Goal: Task Accomplishment & Management: Use online tool/utility

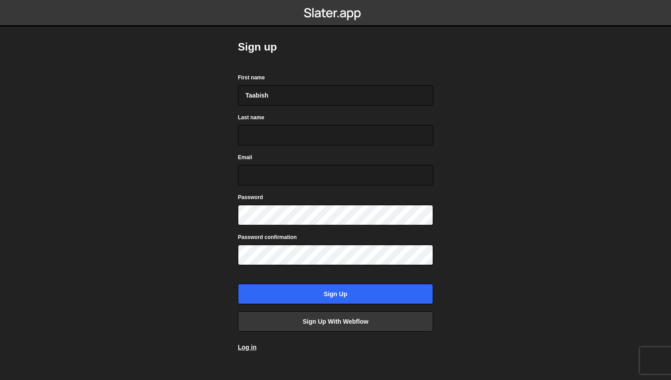
type input "Taabish"
type input "Shaikh"
click at [298, 175] on input "taabish@" at bounding box center [335, 175] width 195 height 20
type input "taabish@hockeystack.com"
click at [272, 265] on form "First name Taabish Last name Shaikh Email taabish@hockeystack.com Password Pass…" at bounding box center [335, 189] width 195 height 232
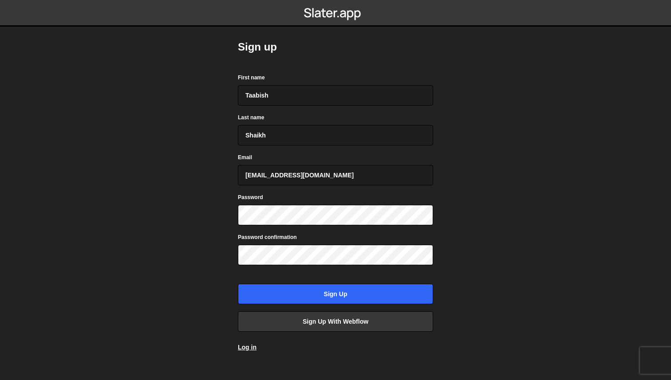
click at [457, 252] on body "Sign up First name Taabish Last name Shaikh Email taabish@hockeystack.com Passw…" at bounding box center [335, 190] width 671 height 380
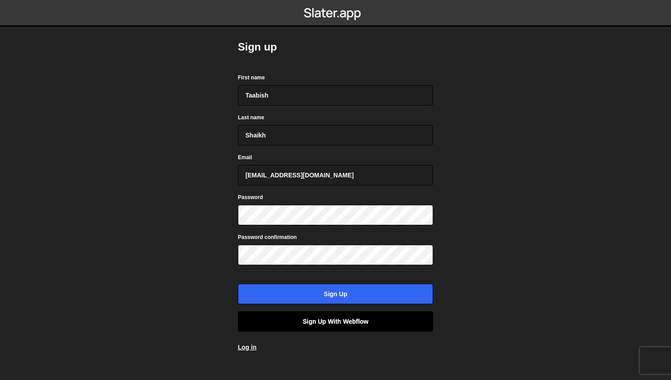
click at [347, 319] on link "Sign up with Webflow" at bounding box center [335, 321] width 195 height 20
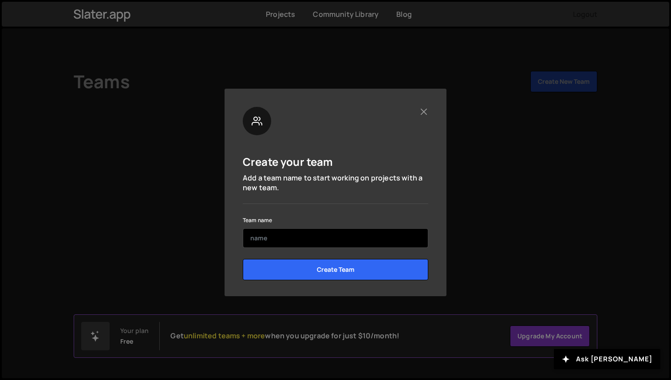
click at [291, 240] on input "text" at bounding box center [335, 238] width 185 height 20
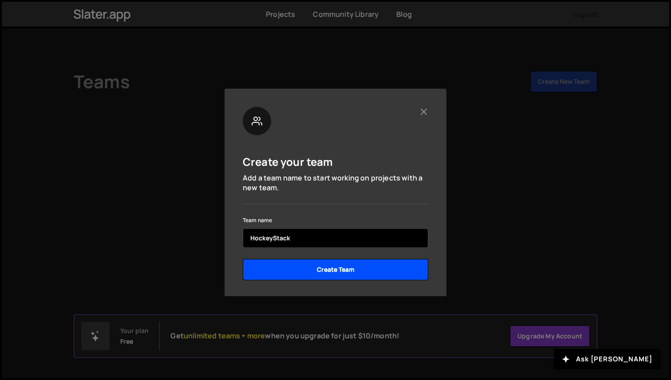
type input "HockeyStack"
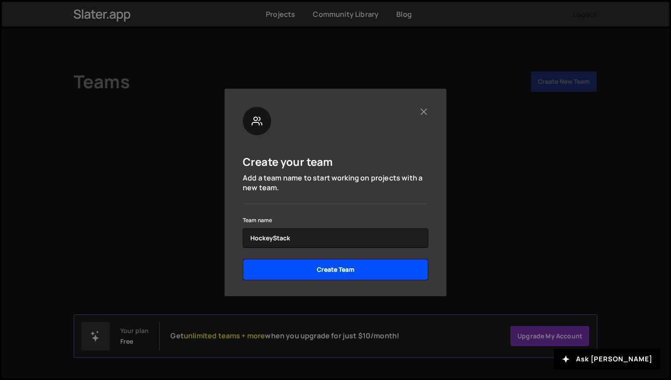
click at [316, 274] on input "Create Team" at bounding box center [335, 269] width 185 height 21
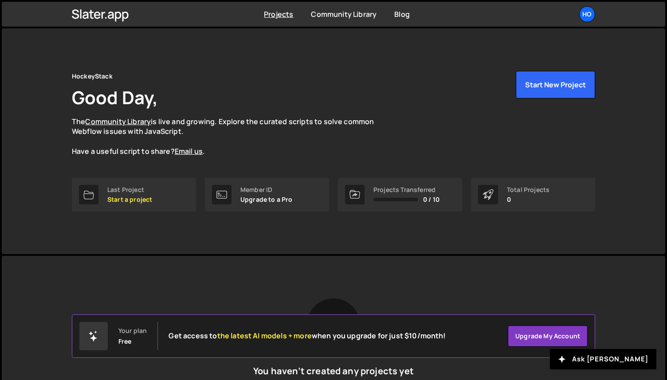
click at [450, 271] on div "Slater is designed for desktop use. Please use a larger screen to access the fu…" at bounding box center [334, 365] width 550 height 218
click at [325, 144] on p "The Community Library is live and growing. Explore the curated scripts to solve…" at bounding box center [231, 137] width 319 height 40
click at [565, 92] on button "Start New Project" at bounding box center [555, 85] width 79 height 28
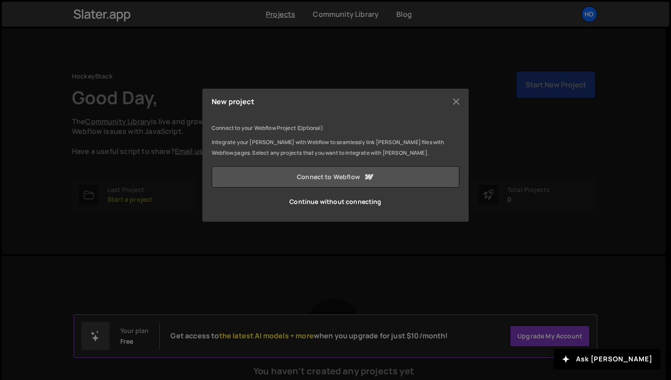
click at [347, 182] on link "Connect to Webflow" at bounding box center [336, 176] width 248 height 21
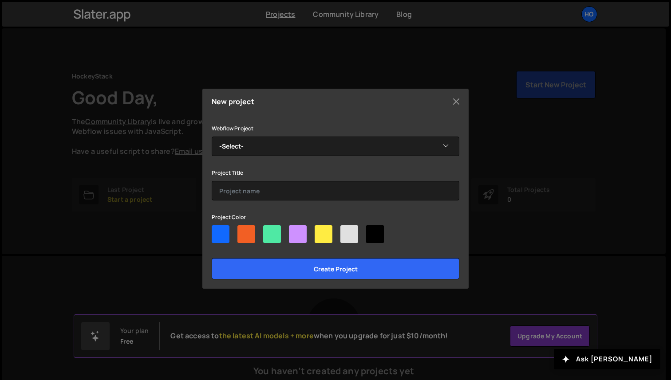
click at [321, 235] on div at bounding box center [323, 234] width 18 height 18
click at [320, 231] on input"] "radio" at bounding box center [317, 228] width 6 height 6
radio input"] "true"
click at [355, 234] on div at bounding box center [349, 234] width 18 height 18
click at [346, 231] on input"] "radio" at bounding box center [343, 228] width 6 height 6
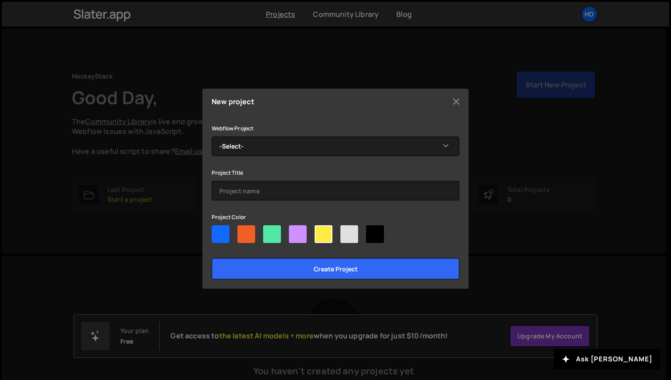
radio input"] "true"
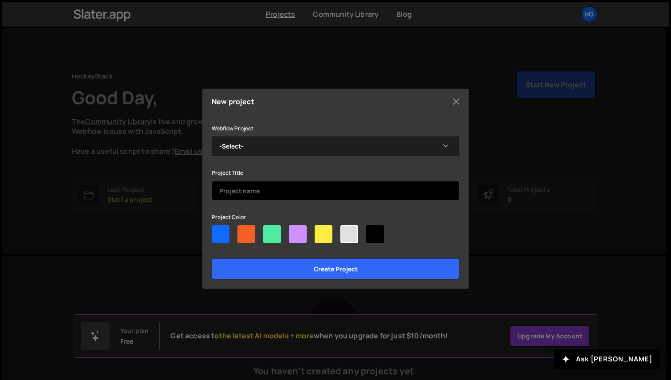
click at [262, 193] on input "text" at bounding box center [336, 191] width 248 height 20
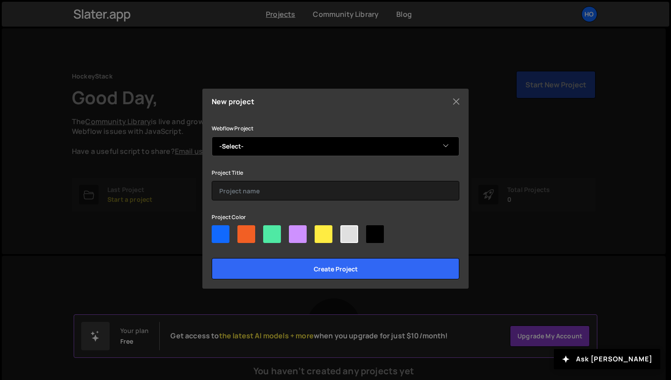
click at [269, 141] on select "-Select- HockeyStack 2025" at bounding box center [336, 147] width 248 height 20
select select "66a17be30216c017de34cff2"
click at [212, 137] on select "-Select- HockeyStack 2025" at bounding box center [336, 147] width 248 height 20
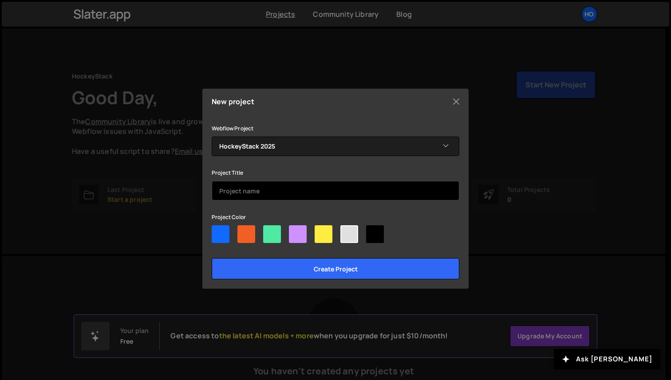
click at [271, 189] on input "text" at bounding box center [336, 191] width 248 height 20
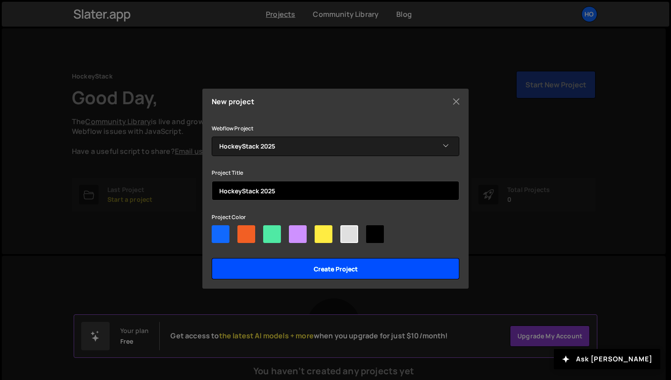
type input "HockeyStack 2025"
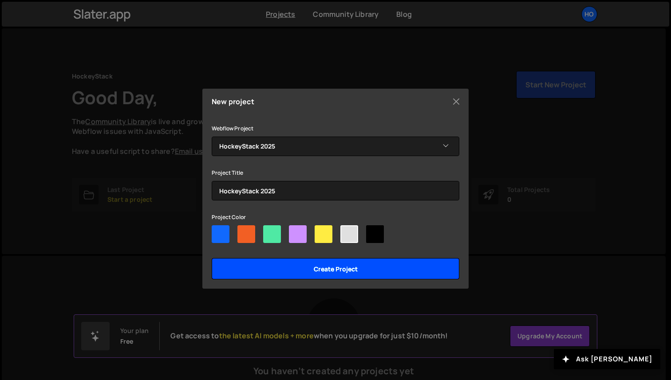
click at [323, 270] on input "Create project" at bounding box center [336, 268] width 248 height 21
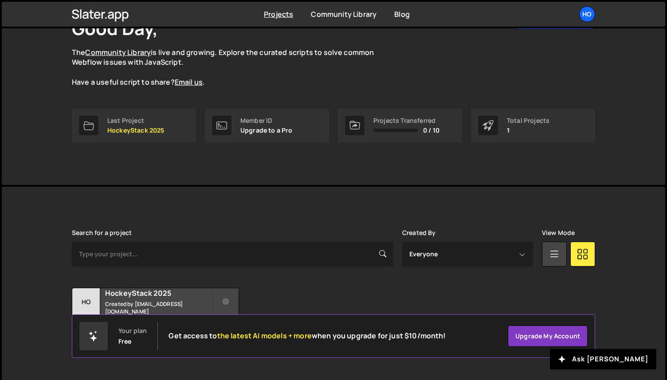
scroll to position [76, 0]
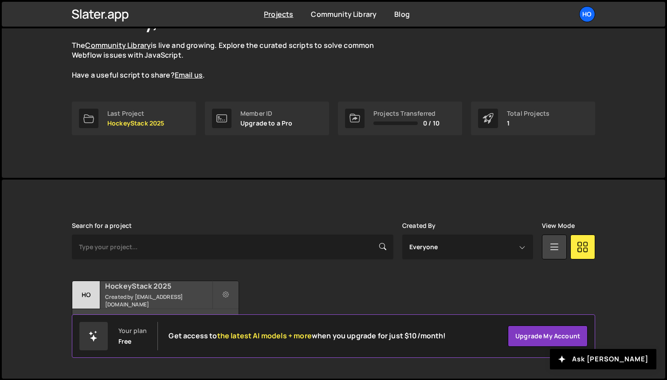
click at [143, 296] on div "HockeyStack 2025 Created by emir@hockeystack.com" at bounding box center [155, 295] width 166 height 28
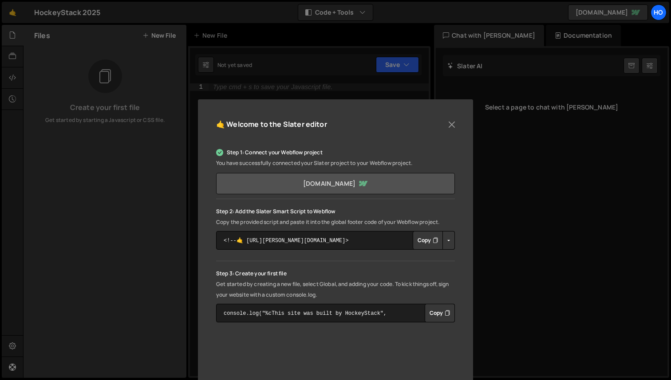
click at [365, 182] on link "staging-marketing-hockeystack.webflow.io" at bounding box center [335, 183] width 239 height 21
click at [424, 240] on button "Copy" at bounding box center [428, 240] width 30 height 19
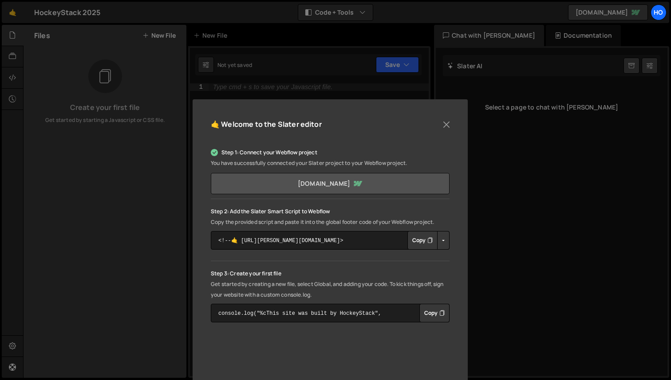
click at [348, 183] on link "staging-marketing-hockeystack.webflow.io" at bounding box center [330, 183] width 239 height 21
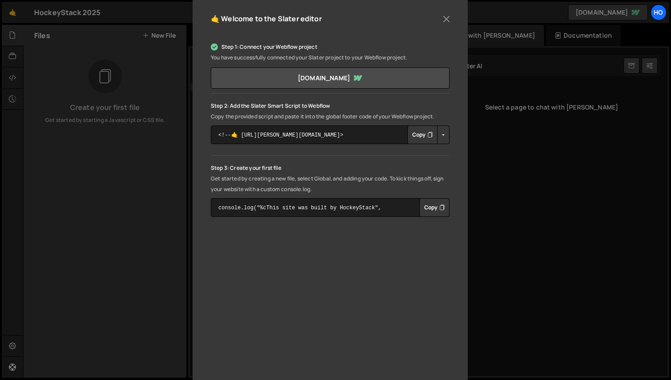
scroll to position [123, 0]
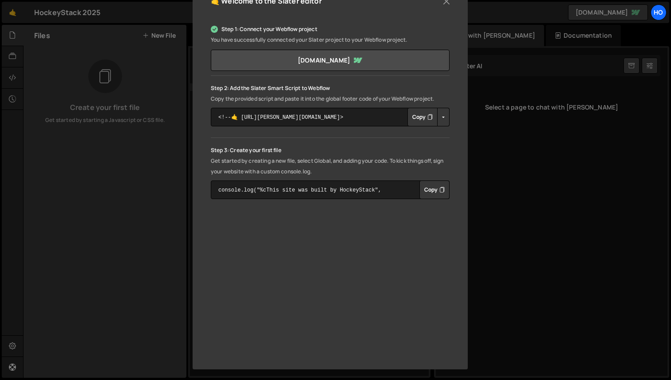
click at [432, 189] on button "Copy" at bounding box center [434, 190] width 30 height 19
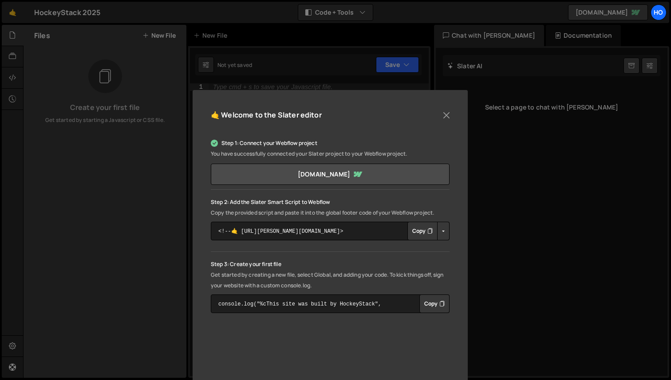
scroll to position [0, 0]
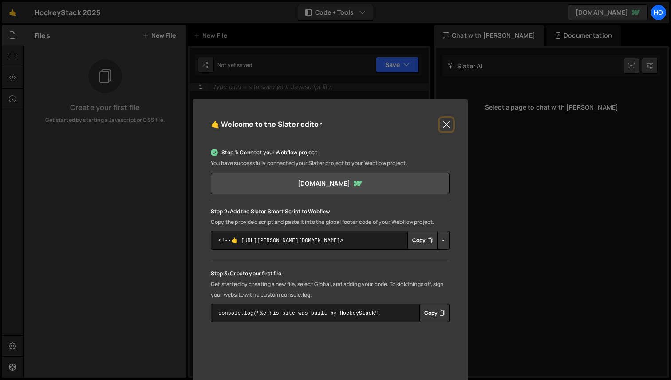
click at [444, 122] on button "Close" at bounding box center [446, 124] width 13 height 13
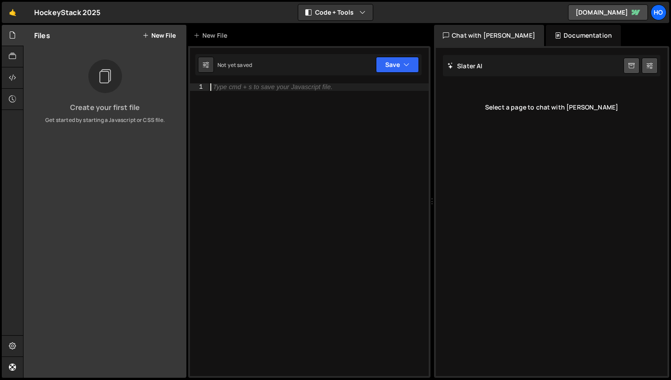
click at [338, 144] on div "Type cmd + s to save your Javascript file." at bounding box center [318, 236] width 220 height 307
click at [154, 35] on button "New File" at bounding box center [158, 35] width 33 height 7
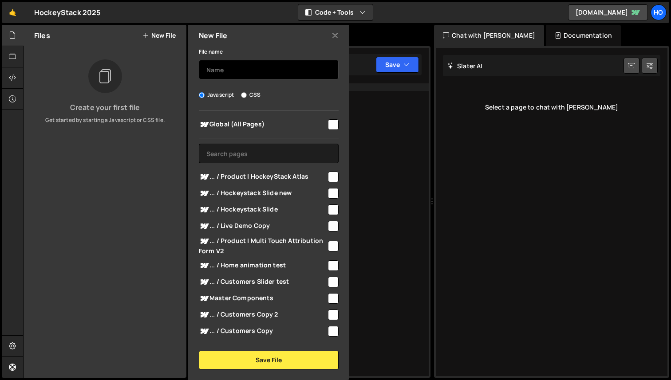
click at [228, 75] on input "text" at bounding box center [269, 70] width 140 height 20
type input "test"
click at [334, 125] on input "checkbox" at bounding box center [333, 124] width 11 height 11
checkbox input "true"
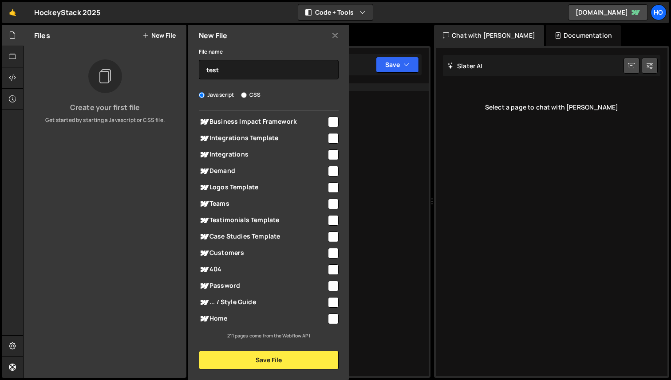
scroll to position [3636, 0]
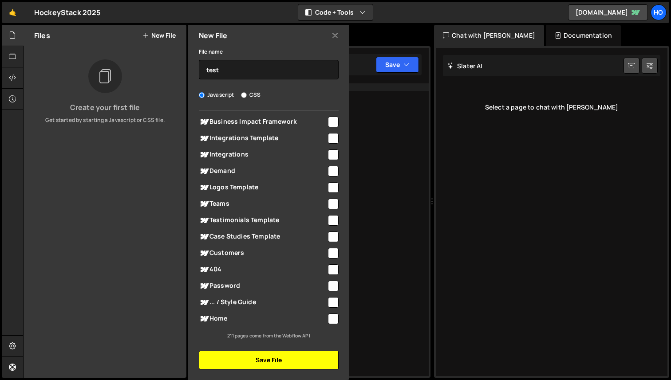
click at [277, 362] on button "Save File" at bounding box center [269, 360] width 140 height 19
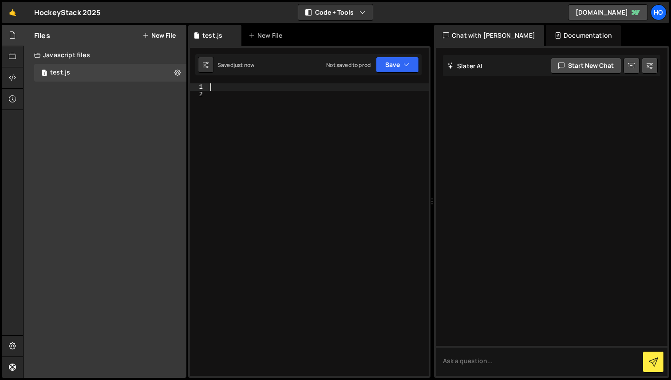
click at [266, 89] on div at bounding box center [318, 236] width 220 height 307
click at [272, 88] on div at bounding box center [318, 236] width 220 height 307
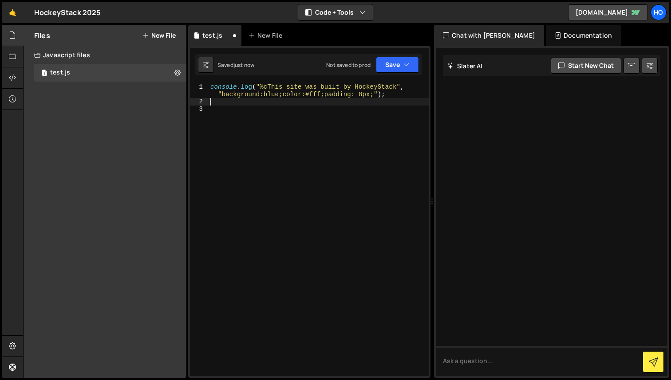
type textarea "console.log("%cThis site was built by HockeyStack", "background:blue;color:#fff…"
click at [263, 106] on div "console . log ( "%cThis site was built by HockeyStack" , "background:blue;color…" at bounding box center [318, 240] width 220 height 315
click at [276, 117] on div "console . log ( "%cThis site was built by HockeyStack" , "background:blue;color…" at bounding box center [318, 244] width 220 height 322
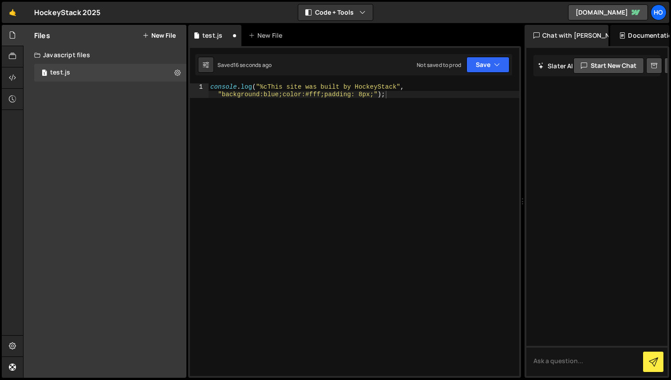
drag, startPoint x: 432, startPoint y: 59, endPoint x: 517, endPoint y: 59, distance: 85.6
click at [518, 59] on div "Files New File Create your first file Get started by starting a Javascript or C…" at bounding box center [347, 202] width 648 height 354
click at [622, 12] on link "staging-marketing-hockeystack.webflow.io" at bounding box center [608, 12] width 80 height 16
click at [456, 153] on div "console . log ( "%cThis site was built by HockeyStack" , "background:blue;color…" at bounding box center [363, 244] width 311 height 322
click at [501, 62] on button "Save" at bounding box center [488, 65] width 43 height 16
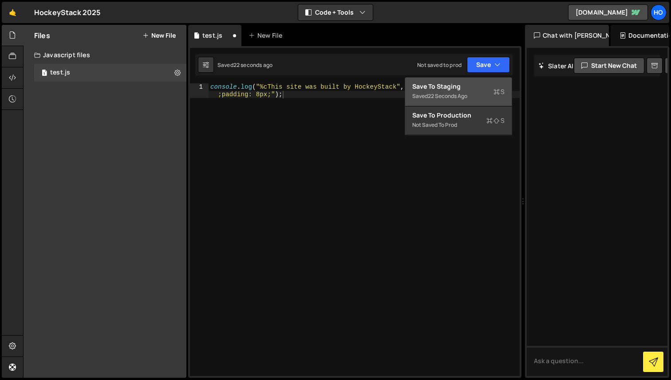
click at [485, 94] on div "Saved 22 seconds ago" at bounding box center [458, 96] width 92 height 11
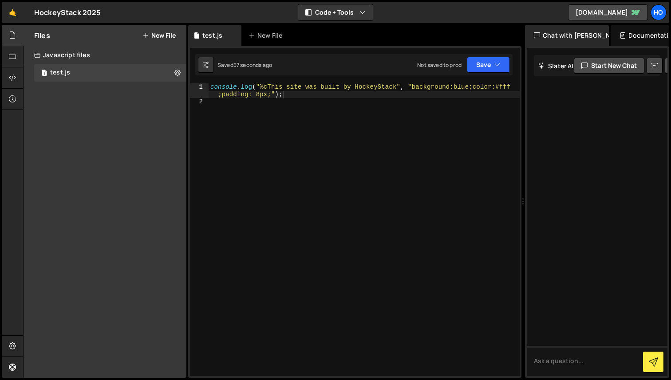
click at [462, 88] on div "console . log ( "%cThis site was built by HockeyStack" , "background:blue;color…" at bounding box center [363, 240] width 311 height 315
type textarea "console.log("%cThis site was built by HockeyStack", "background:yellow;color:#f…"
click at [390, 118] on div "console . log ( "%cThis site was built by HockeyStack" , "background:yellow;col…" at bounding box center [363, 240] width 311 height 315
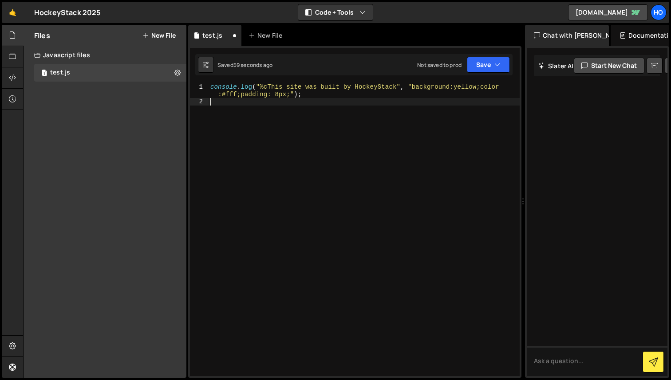
scroll to position [0, 0]
click at [397, 86] on div "console . log ( "%cThis site was built by HockeyStack" , "background:yellow;col…" at bounding box center [363, 240] width 311 height 315
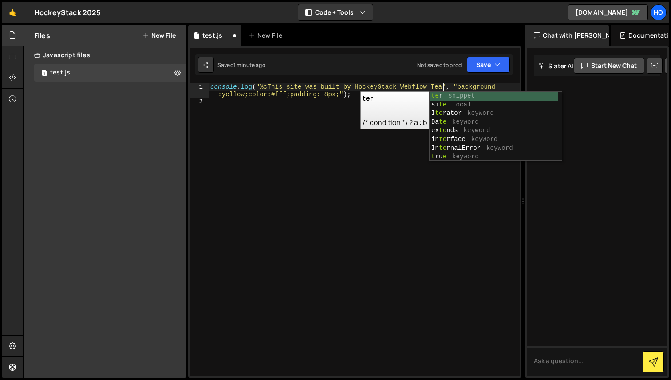
scroll to position [0, 16]
type textarea "console.log("%cThis site was built by HockeyStack Webflow Team", "background:ye…"
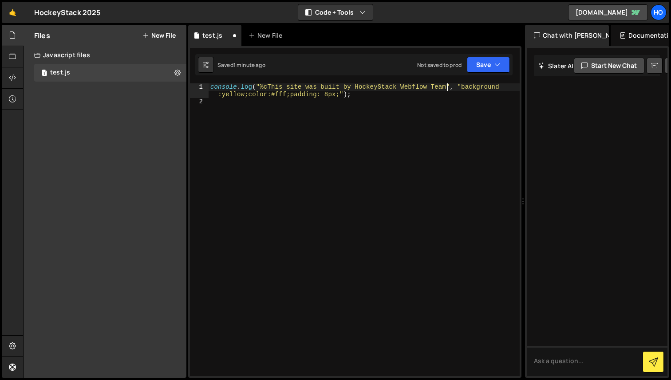
click at [384, 196] on div "console . log ( "%cThis site was built by HockeyStack Webflow Team" , "backgrou…" at bounding box center [363, 240] width 311 height 315
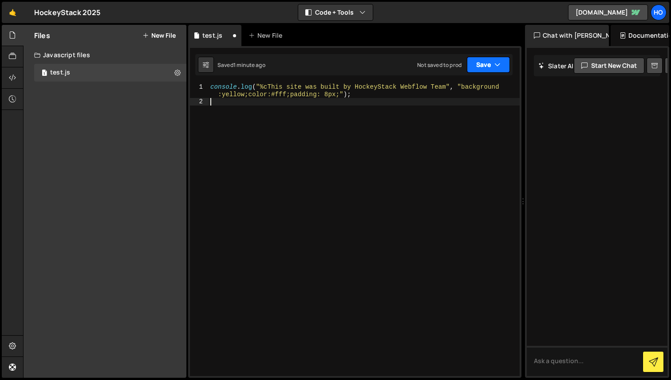
click at [491, 64] on button "Save" at bounding box center [488, 65] width 43 height 16
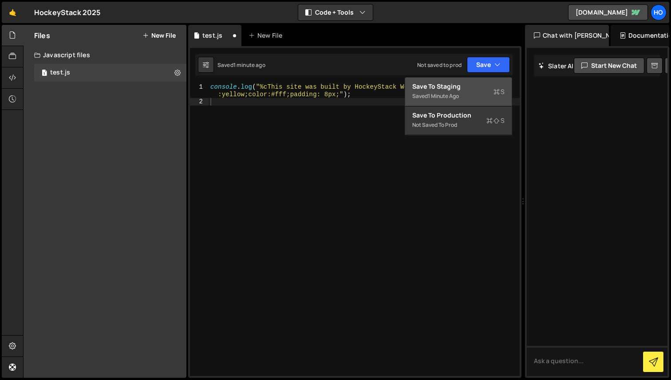
click at [490, 89] on div "Save to Staging S" at bounding box center [458, 86] width 92 height 9
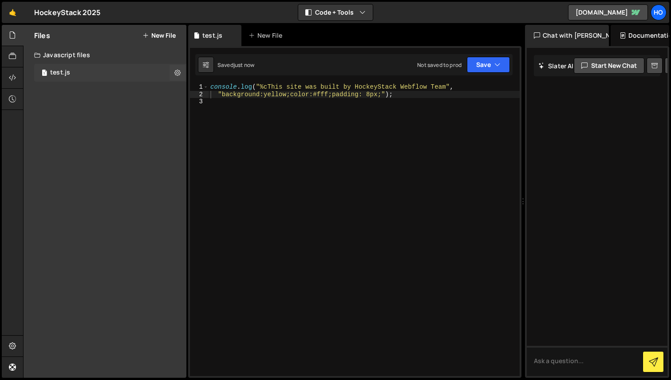
click at [63, 75] on div "test.js" at bounding box center [60, 73] width 20 height 8
click at [58, 74] on div "test.js" at bounding box center [60, 73] width 20 height 8
click at [173, 73] on button at bounding box center [177, 73] width 16 height 16
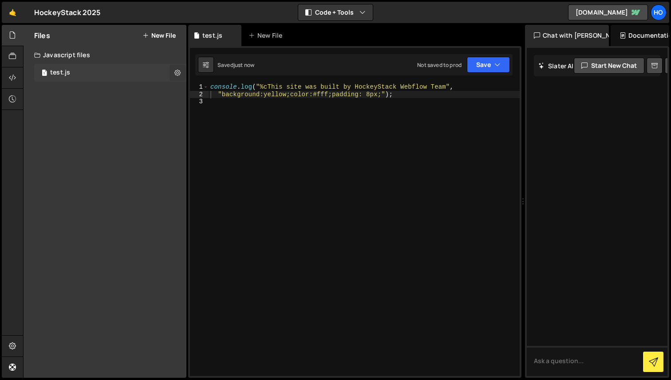
type input "test"
radio input "true"
checkbox input "true"
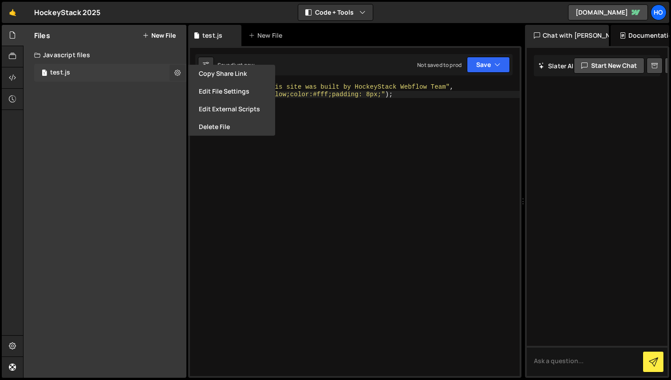
checkbox input "false"
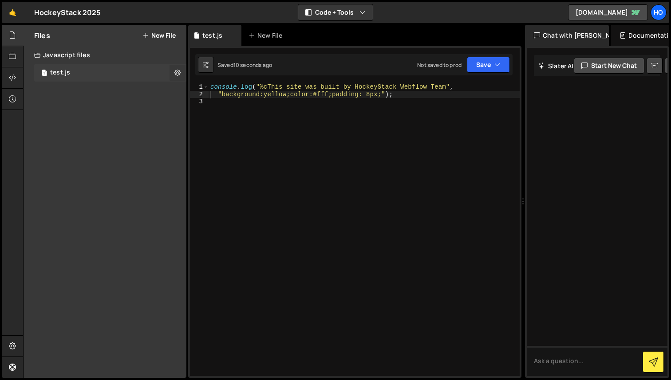
click at [175, 73] on icon at bounding box center [177, 72] width 6 height 8
type input "test"
radio input "true"
checkbox input "true"
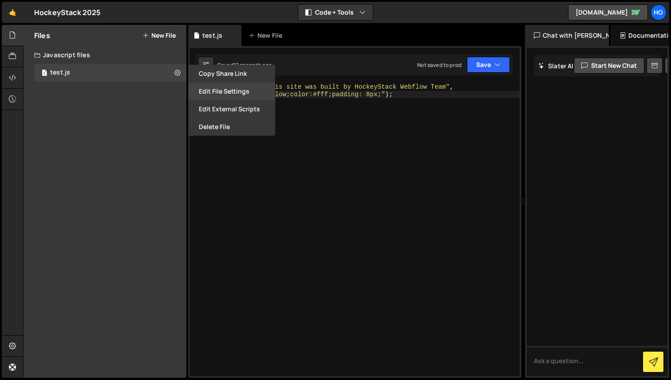
click at [234, 94] on button "Edit File Settings" at bounding box center [231, 92] width 87 height 18
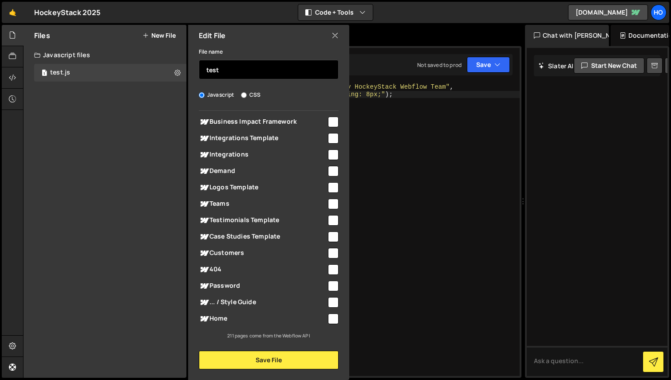
click at [232, 69] on input "test" at bounding box center [269, 70] width 140 height 20
type input "Hoc"
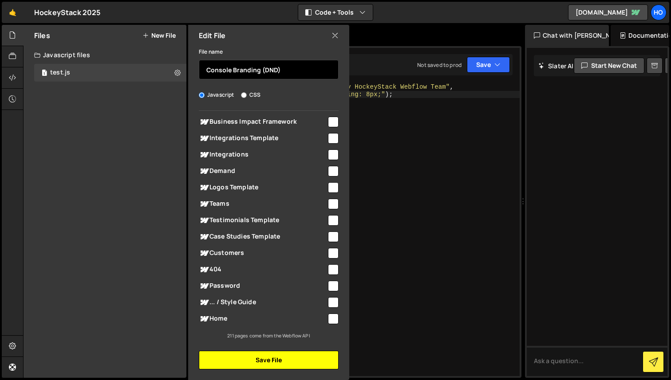
type input "Console Branding (DND)"
click at [277, 364] on button "Save File" at bounding box center [269, 360] width 140 height 19
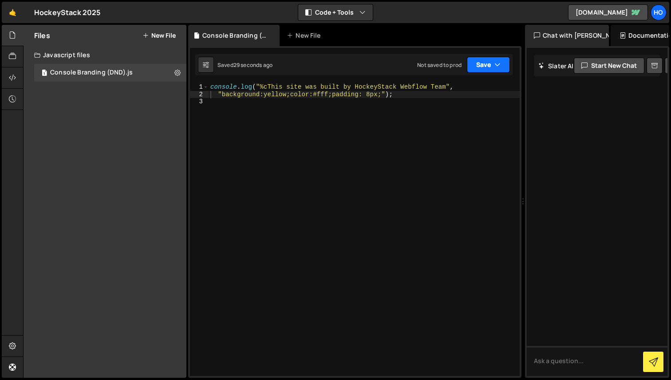
click at [493, 61] on button "Save" at bounding box center [488, 65] width 43 height 16
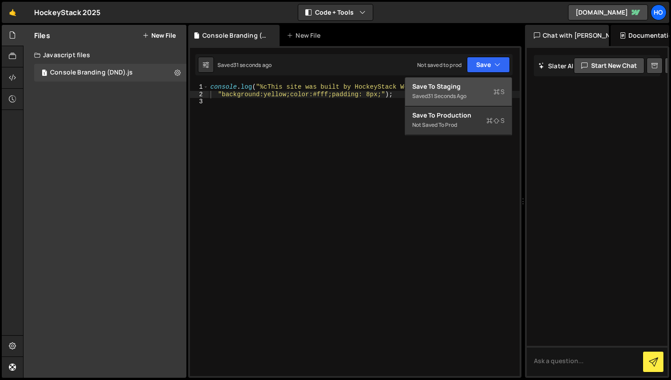
click at [477, 93] on div "Saved 31 seconds ago" at bounding box center [458, 96] width 92 height 11
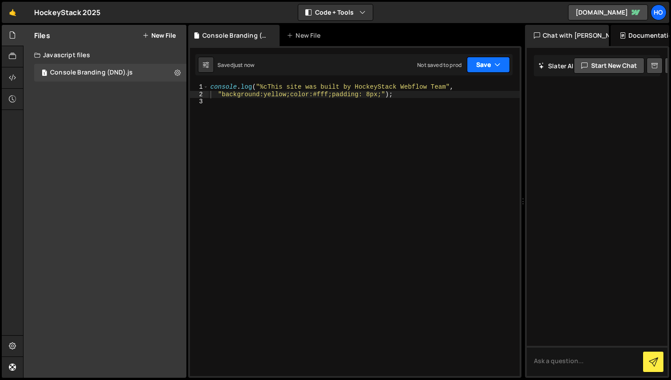
click at [495, 64] on icon "button" at bounding box center [497, 64] width 6 height 9
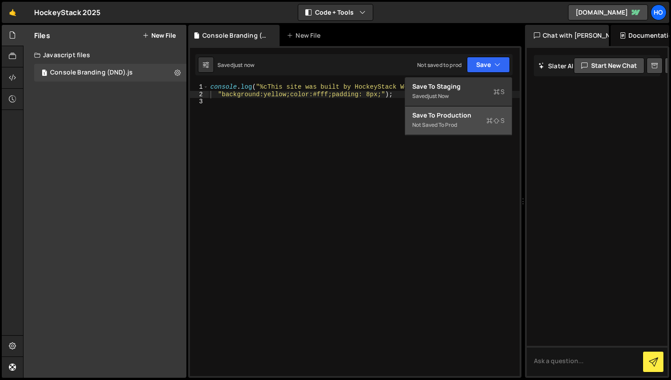
click at [461, 119] on div "Save to Production S" at bounding box center [458, 115] width 92 height 9
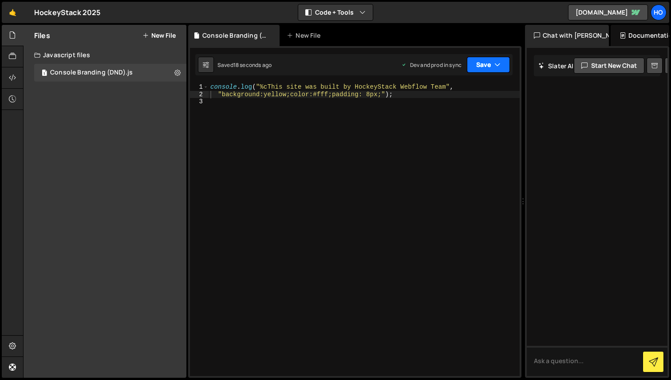
click at [500, 62] on button "Save" at bounding box center [488, 65] width 43 height 16
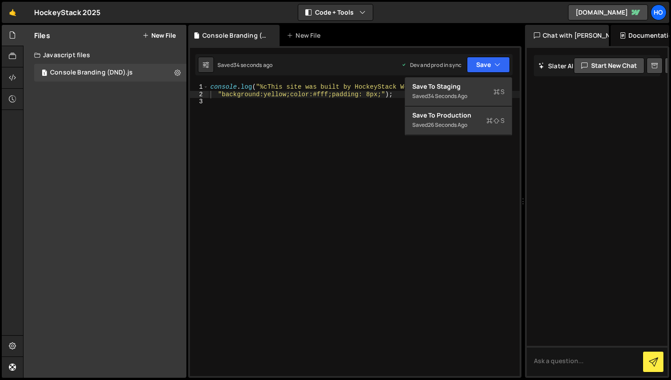
click at [255, 128] on div "console . log ( "%cThis site was built by HockeyStack Webflow Team" , "backgrou…" at bounding box center [363, 236] width 311 height 307
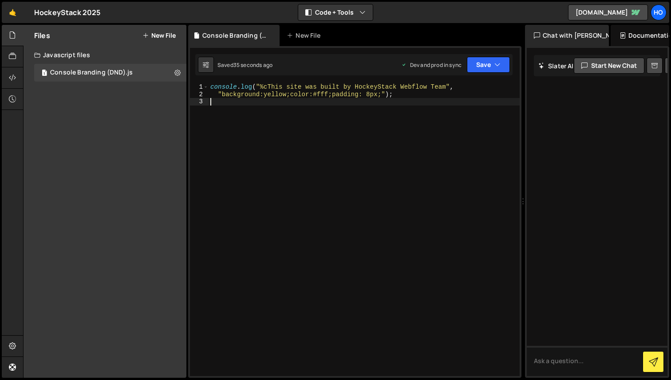
type textarea ""background:yellow;color:#fff;padding: 8px;");"
click at [362, 142] on div "console . log ( "%cThis site was built by HockeyStack Webflow Team" , "backgrou…" at bounding box center [363, 236] width 311 height 307
click at [173, 73] on button at bounding box center [177, 73] width 16 height 16
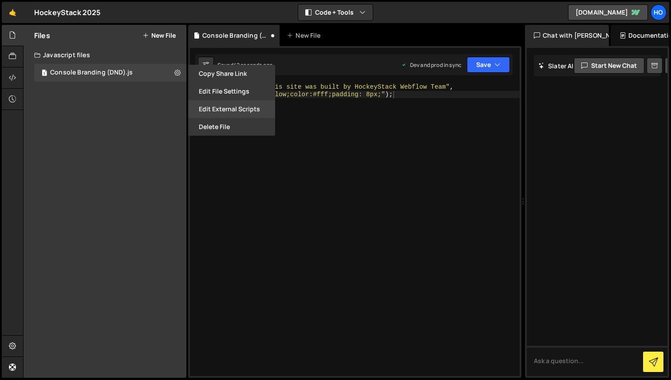
click at [249, 107] on button "Edit External Scripts" at bounding box center [231, 109] width 87 height 18
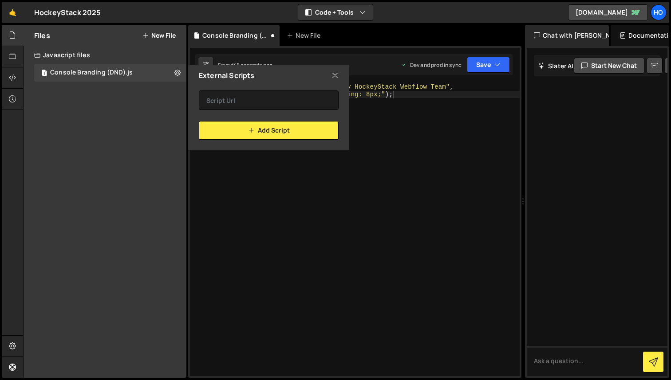
click at [334, 77] on icon at bounding box center [334, 76] width 7 height 10
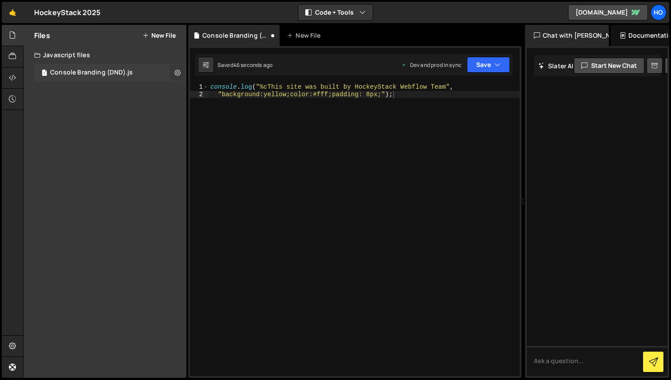
click at [177, 71] on icon at bounding box center [177, 72] width 6 height 8
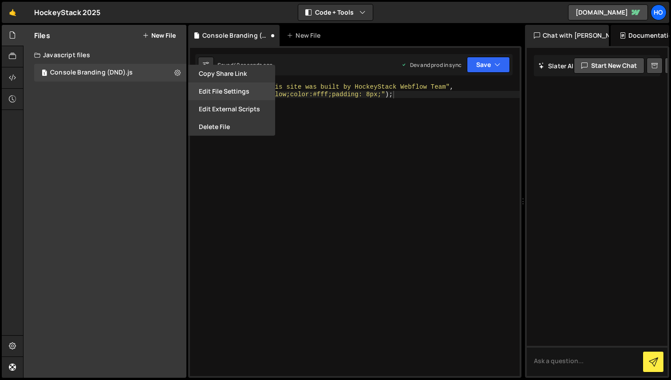
click at [244, 93] on button "Edit File Settings" at bounding box center [231, 92] width 87 height 18
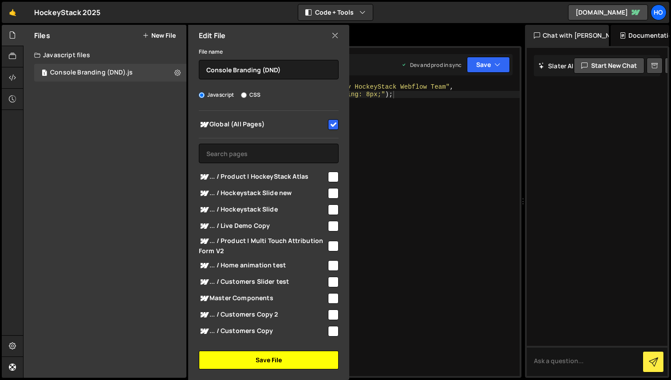
click at [277, 354] on button "Save File" at bounding box center [269, 360] width 140 height 19
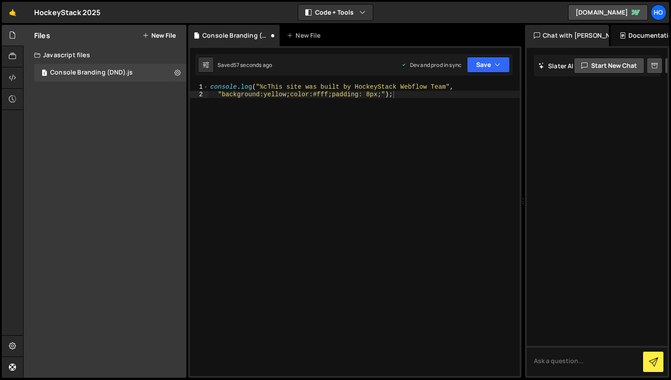
click at [333, 163] on div "console . log ( "%cThis site was built by HockeyStack Webflow Team" , "backgrou…" at bounding box center [363, 236] width 311 height 307
click at [346, 15] on button "Code + Tools" at bounding box center [335, 12] width 75 height 16
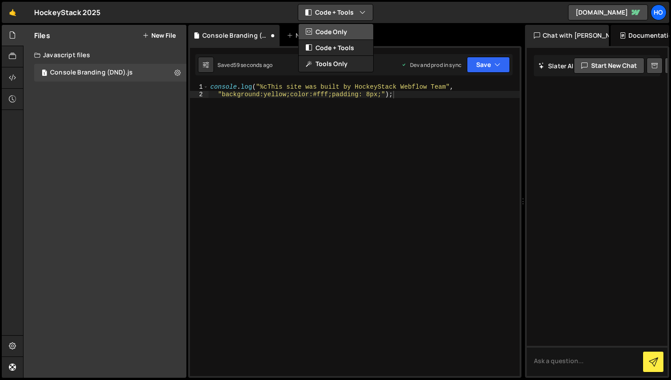
click at [348, 34] on button "Code Only" at bounding box center [336, 32] width 75 height 16
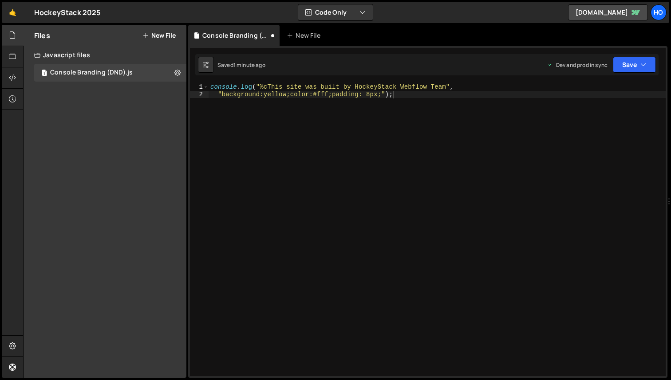
click at [399, 175] on div "console . log ( "%cThis site was built by HockeyStack Webflow Team" , "backgrou…" at bounding box center [436, 236] width 457 height 307
click at [637, 68] on button "Save" at bounding box center [634, 65] width 43 height 16
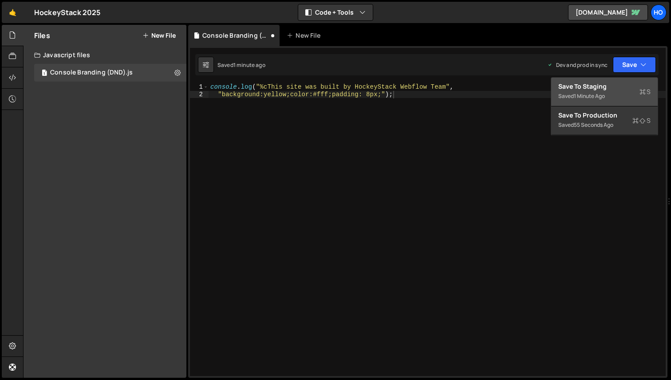
click at [624, 91] on div "Saved 1 minute ago" at bounding box center [604, 96] width 92 height 11
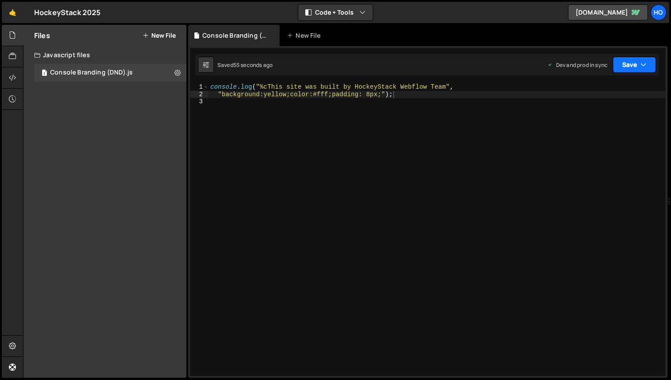
click at [647, 64] on button "Save" at bounding box center [634, 65] width 43 height 16
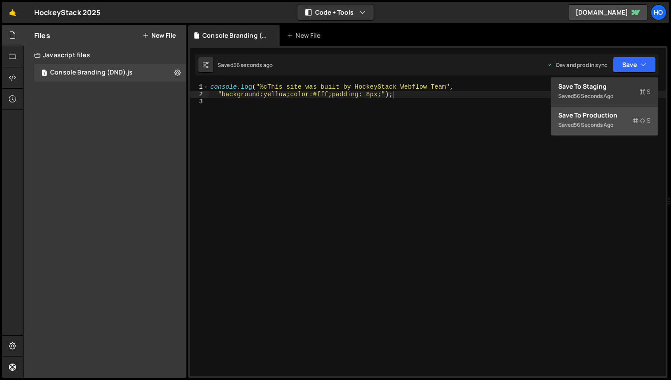
click at [617, 121] on div "Saved 56 seconds ago" at bounding box center [604, 125] width 92 height 11
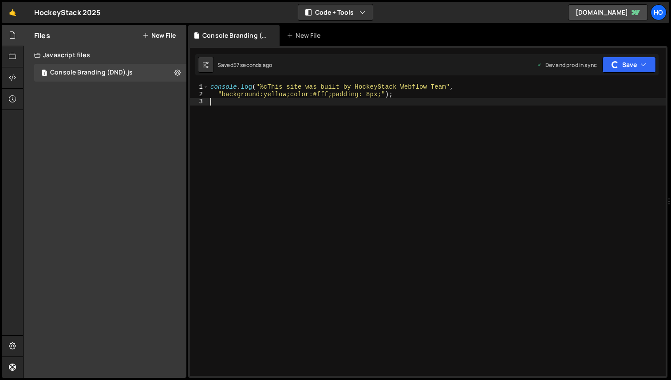
click at [586, 134] on div "console . log ( "%cThis site was built by HockeyStack Webflow Team" , "backgrou…" at bounding box center [436, 236] width 457 height 307
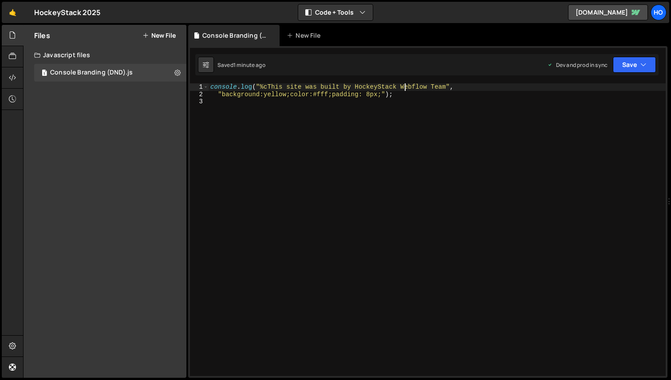
click at [403, 90] on div "console . log ( "%cThis site was built by HockeyStack Webflow Team" , "backgrou…" at bounding box center [436, 236] width 457 height 307
click at [318, 94] on div "console . log ( "%cThis site was built by HockeyStack Webflow Team" , "backgrou…" at bounding box center [436, 236] width 457 height 307
click at [273, 93] on div "console . log ( "%cThis site was built by HockeyStack Webflow Team" , "backgrou…" at bounding box center [436, 236] width 457 height 307
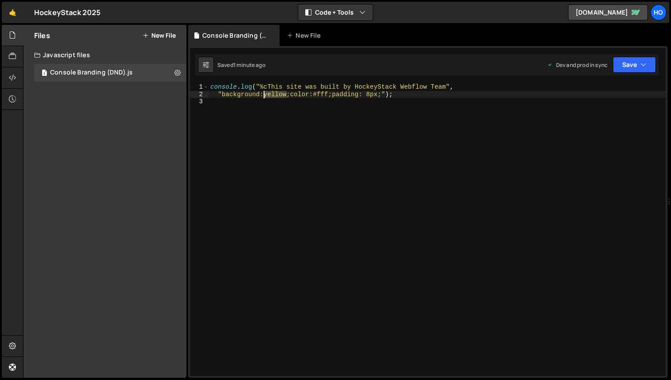
click at [273, 93] on div "console . log ( "%cThis site was built by HockeyStack Webflow Team" , "backgrou…" at bounding box center [436, 236] width 457 height 307
paste textarea "F7F7F7"
click at [265, 94] on div "console . log ( "%cThis site was built by HockeyStack Webflow Team" , "backgrou…" at bounding box center [436, 236] width 457 height 307
click at [326, 94] on div "console . log ( "%cThis site was built by HockeyStack Webflow Team" , "backgrou…" at bounding box center [436, 236] width 457 height 307
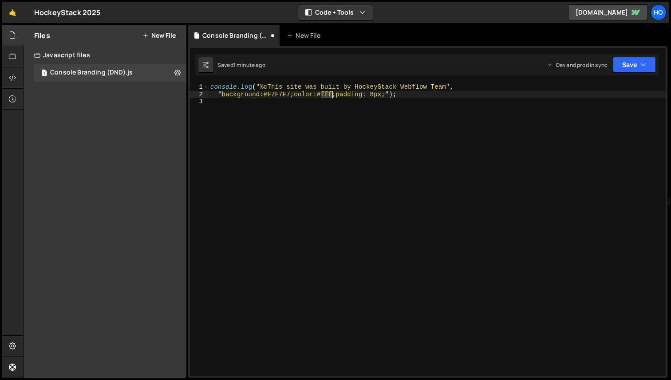
click at [326, 94] on div "console . log ( "%cThis site was built by HockeyStack Webflow Team" , "backgrou…" at bounding box center [436, 236] width 457 height 307
type textarea ""background:#F7F7F7;color:#fff;padding: 8px;");"
click at [327, 100] on div "console . log ( "%cThis site was built by HockeyStack Webflow Team" , "backgrou…" at bounding box center [436, 236] width 457 height 307
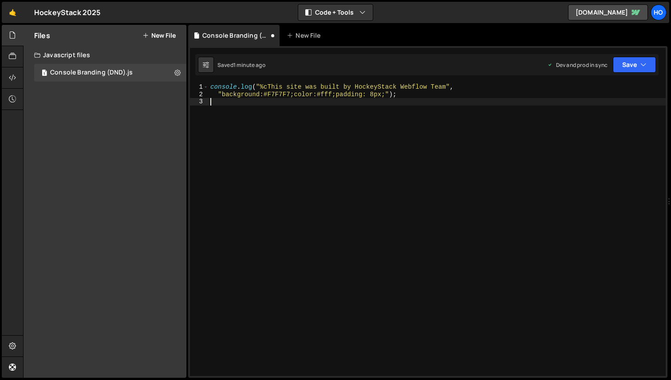
click at [326, 94] on div "console . log ( "%cThis site was built by HockeyStack Webflow Team" , "backgrou…" at bounding box center [436, 236] width 457 height 307
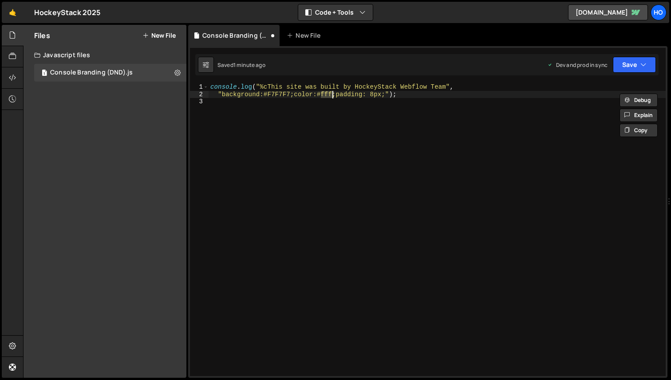
paste textarea "262626"
type textarea ""background:#F7F7F7;color:#262626;padding: 8px;");"
click at [353, 141] on div "console . log ( "%cThis site was built by HockeyStack Webflow Team" , "backgrou…" at bounding box center [436, 236] width 457 height 307
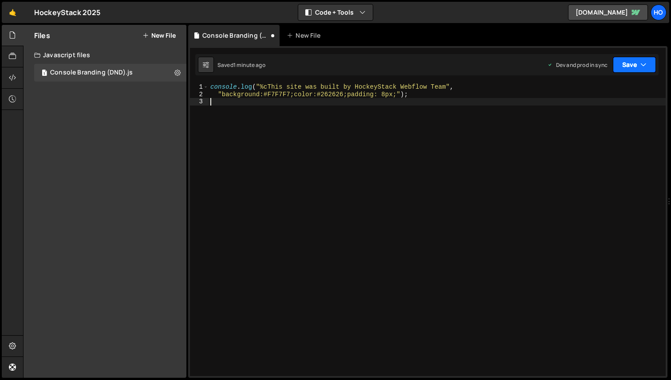
click at [639, 64] on button "Save" at bounding box center [634, 65] width 43 height 16
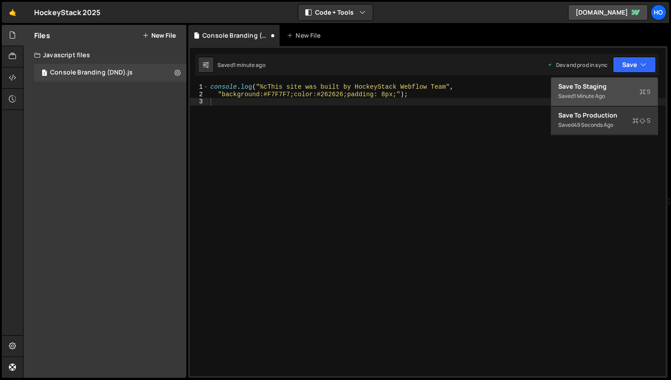
click at [604, 92] on div "Saved 1 minute ago" at bounding box center [604, 96] width 92 height 11
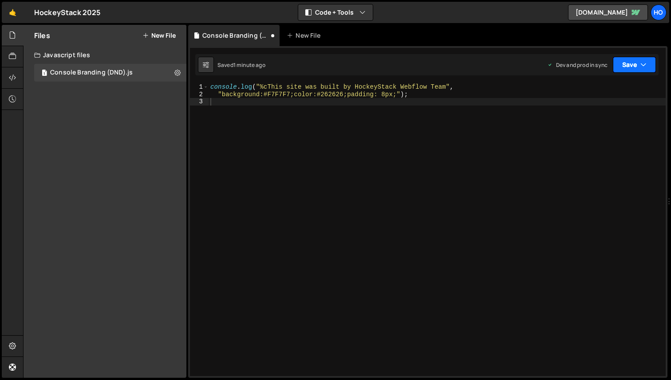
click at [626, 64] on button "Save" at bounding box center [634, 65] width 43 height 16
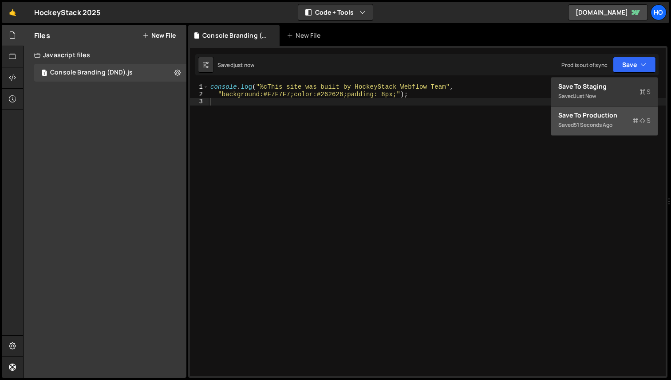
click at [554, 168] on div "console . log ( "%cThis site was built by HockeyStack Webflow Team" , "backgrou…" at bounding box center [436, 236] width 457 height 307
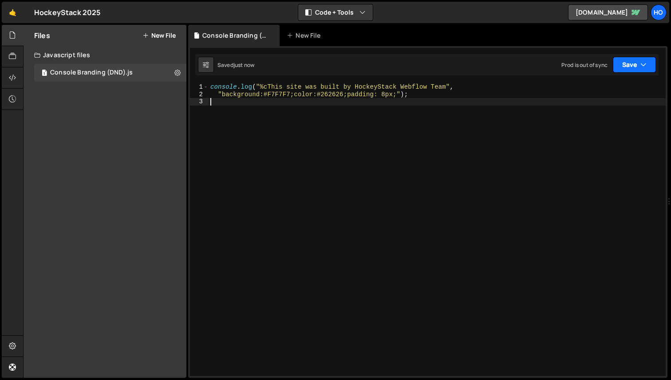
click at [628, 68] on button "Save" at bounding box center [634, 65] width 43 height 16
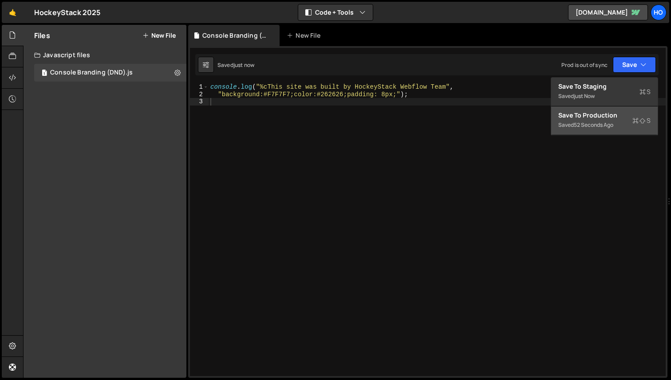
click at [585, 119] on div "Save to Production S" at bounding box center [604, 115] width 92 height 9
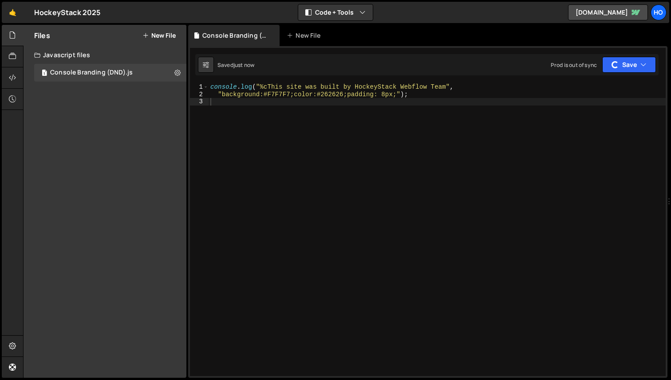
click at [490, 183] on div "console . log ( "%cThis site was built by HockeyStack Webflow Team" , "backgrou…" at bounding box center [436, 236] width 457 height 307
click at [393, 158] on div "console . log ( "%cThis site was built by HockeyStack Webflow Team" , "backgrou…" at bounding box center [436, 236] width 457 height 307
click at [14, 15] on link "🤙" at bounding box center [13, 12] width 22 height 21
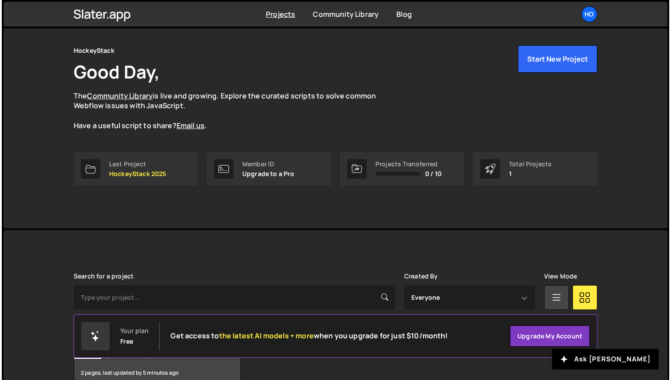
scroll to position [76, 0]
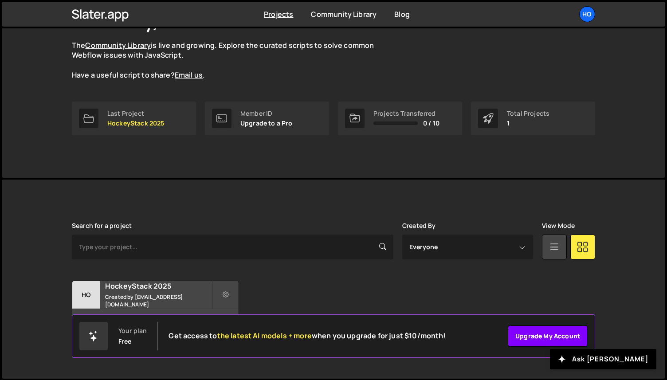
click at [534, 340] on link "Upgrade my account" at bounding box center [548, 336] width 80 height 21
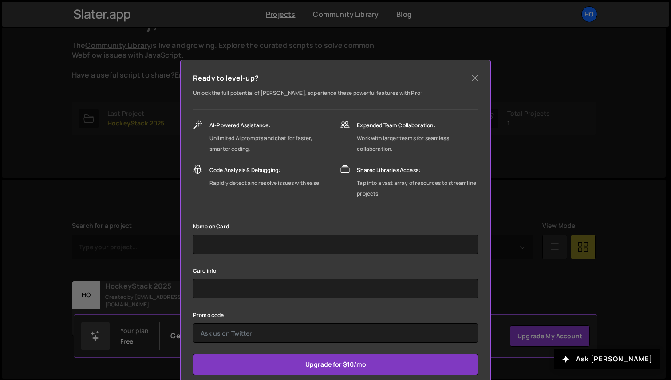
scroll to position [48, 0]
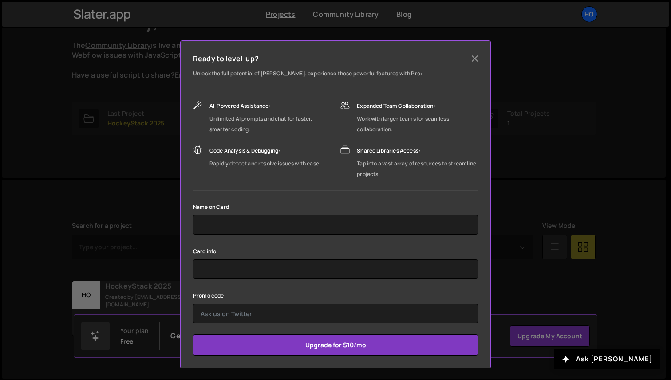
click at [526, 210] on div "Ready to level-up? Unlock the full potential of [PERSON_NAME], experience these…" at bounding box center [335, 190] width 671 height 380
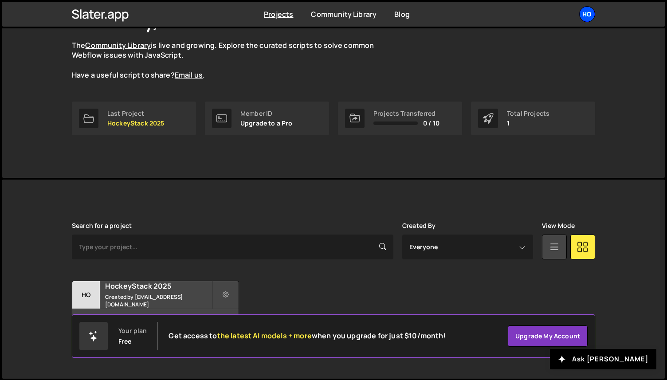
click at [584, 20] on div "Ho" at bounding box center [587, 14] width 16 height 16
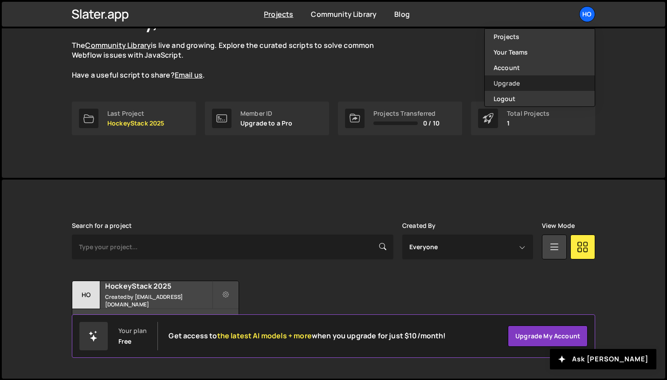
click at [528, 80] on link "Upgrade" at bounding box center [540, 83] width 110 height 16
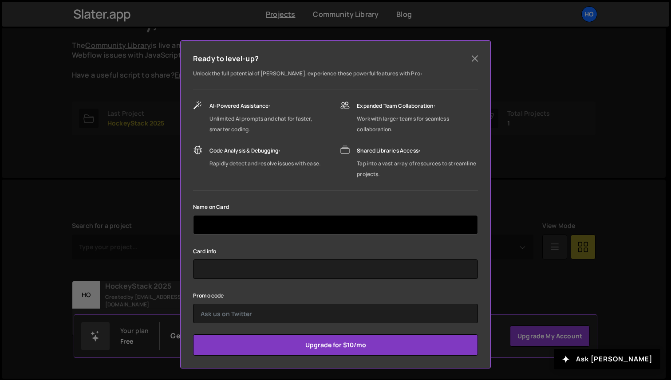
click at [363, 224] on input "text" at bounding box center [335, 225] width 285 height 20
type input "[PERSON_NAME]"
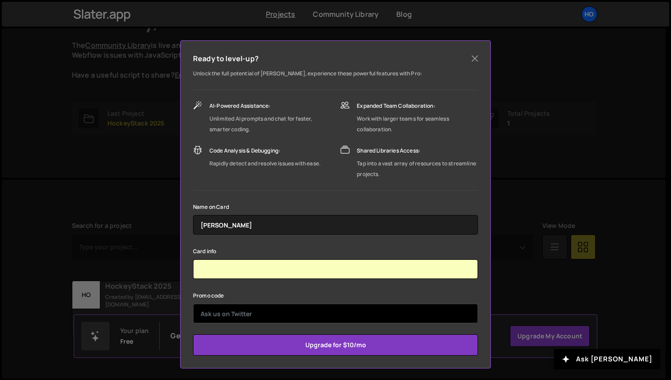
click at [306, 315] on input "text" at bounding box center [335, 314] width 285 height 20
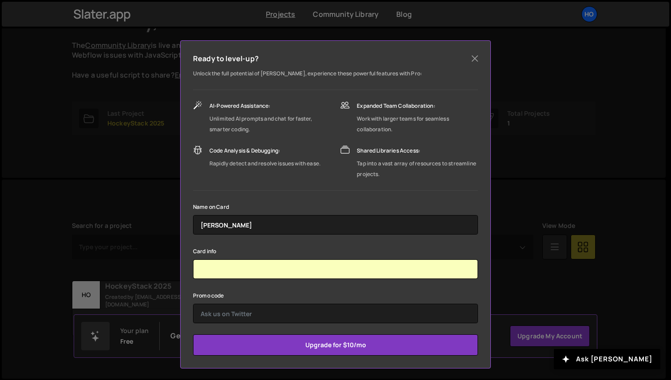
click at [334, 297] on div "Promo code" at bounding box center [335, 306] width 285 height 33
click at [358, 293] on div "Promo code" at bounding box center [335, 306] width 285 height 33
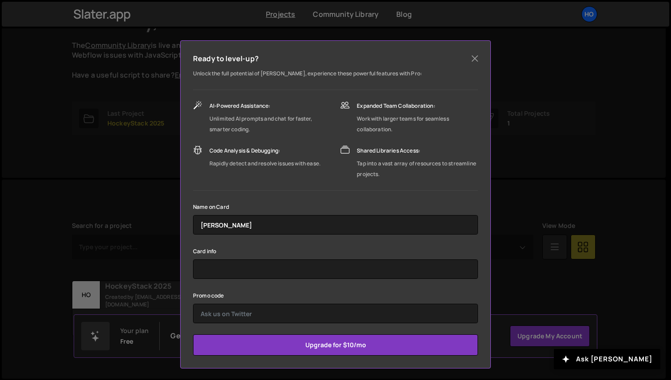
click at [330, 299] on div "Promo code" at bounding box center [335, 306] width 285 height 33
click at [360, 295] on div "Promo code" at bounding box center [335, 306] width 285 height 33
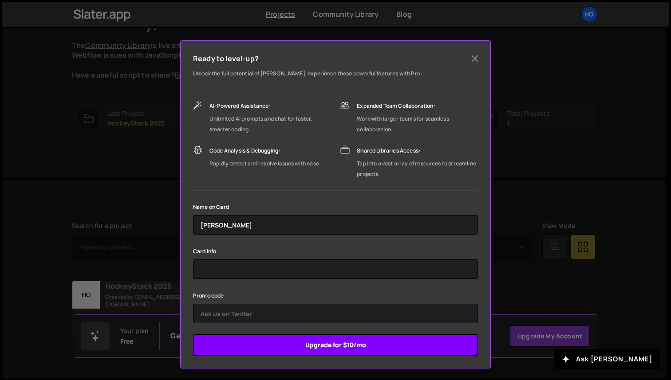
click at [352, 350] on input "Upgrade for $10/mo" at bounding box center [335, 344] width 285 height 21
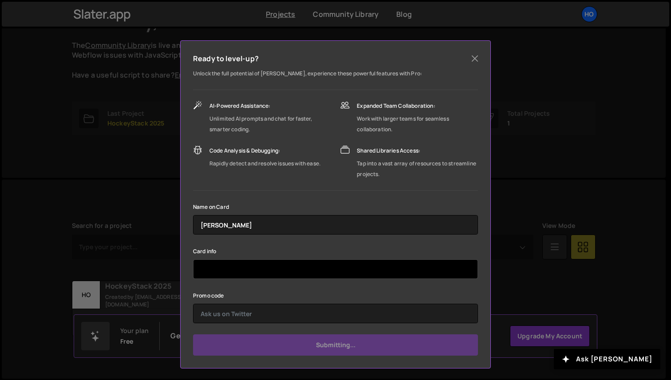
type input "Submit"
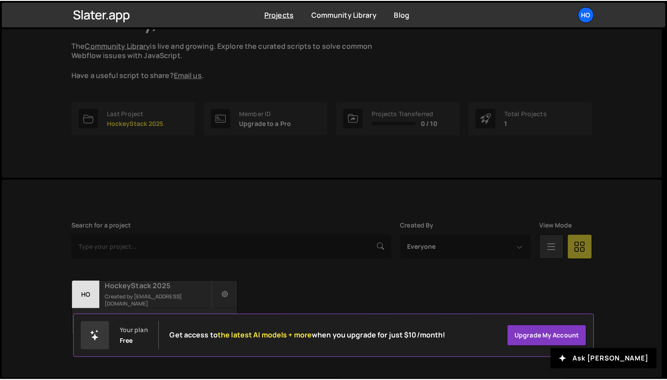
scroll to position [0, 0]
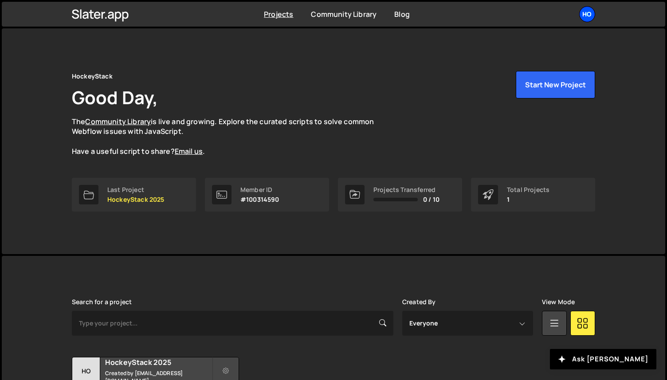
click at [586, 20] on div "Ho" at bounding box center [587, 14] width 16 height 16
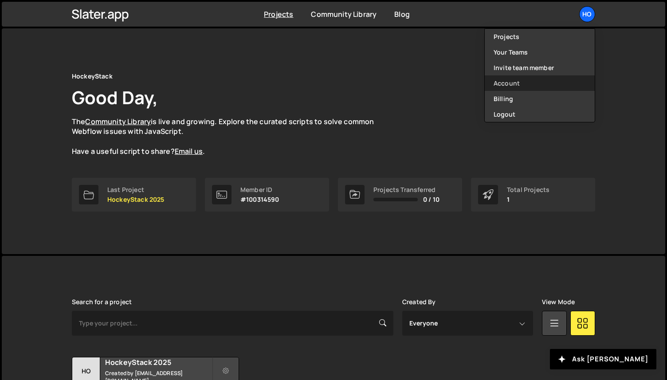
click at [528, 83] on link "Account" at bounding box center [540, 83] width 110 height 16
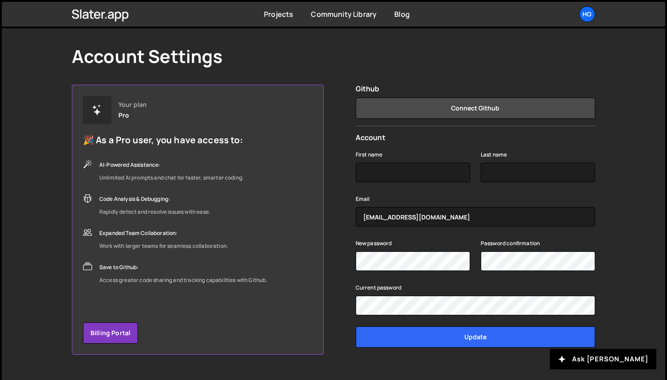
scroll to position [29, 0]
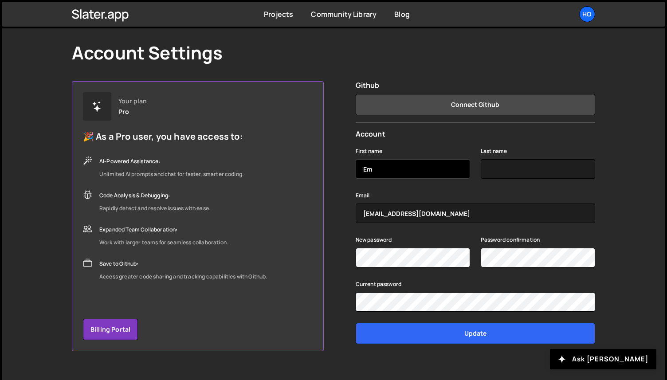
type input "E"
type input "Taabish"
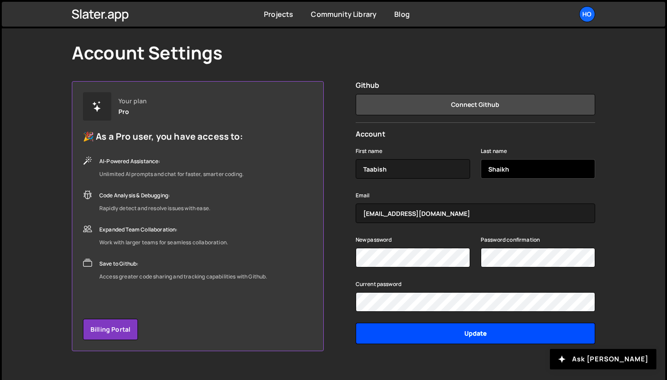
type input "Shaikh"
click at [478, 336] on input "Update" at bounding box center [476, 333] width 240 height 21
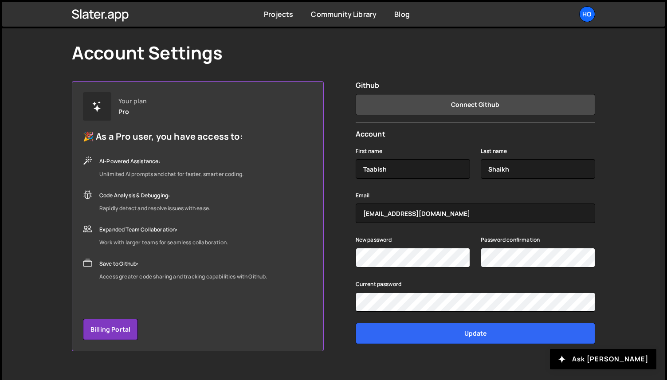
click at [332, 284] on div "Your plan Pro 🎉 As a Pro user, you have access to: AI-Powered Assistance: Unlim…" at bounding box center [333, 216] width 523 height 270
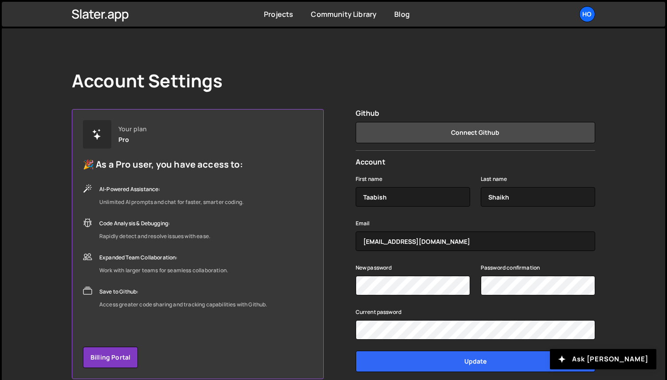
scroll to position [0, 0]
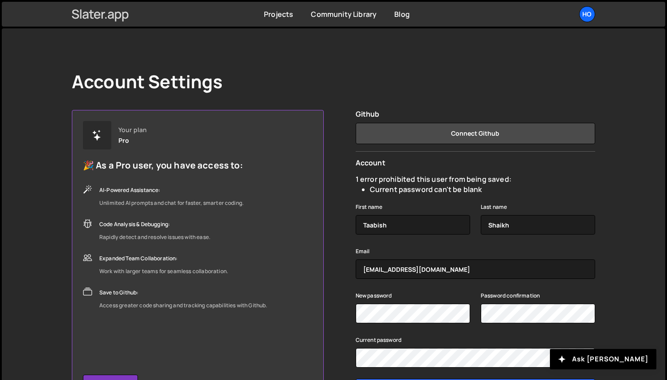
click at [105, 16] on icon at bounding box center [100, 14] width 57 height 15
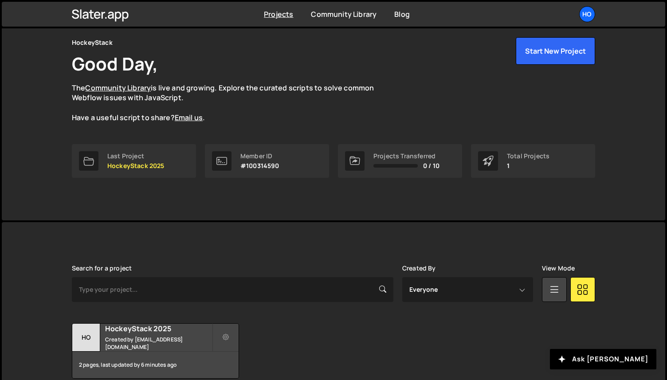
scroll to position [76, 0]
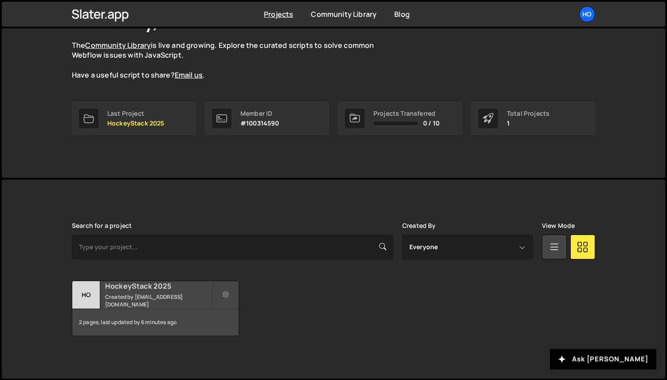
click at [173, 296] on div "HockeyStack 2025 Created by [EMAIL_ADDRESS][DOMAIN_NAME]" at bounding box center [155, 295] width 166 height 28
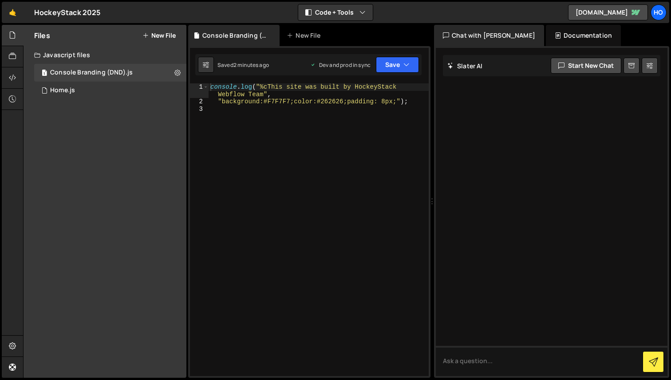
click at [252, 125] on div "console . log ( "%cThis site was built by HockeyStack Webflow Team" , "backgrou…" at bounding box center [318, 240] width 220 height 315
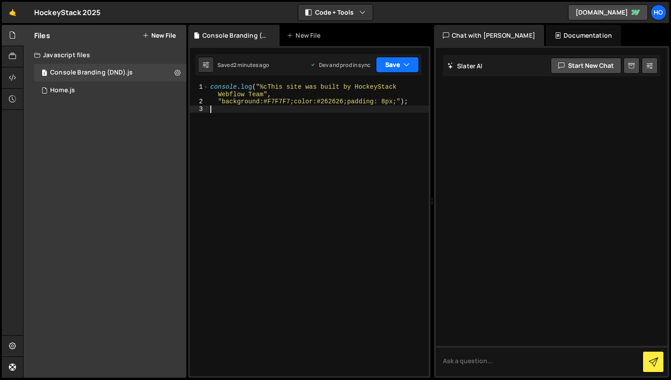
click at [400, 63] on button "Save" at bounding box center [397, 65] width 43 height 16
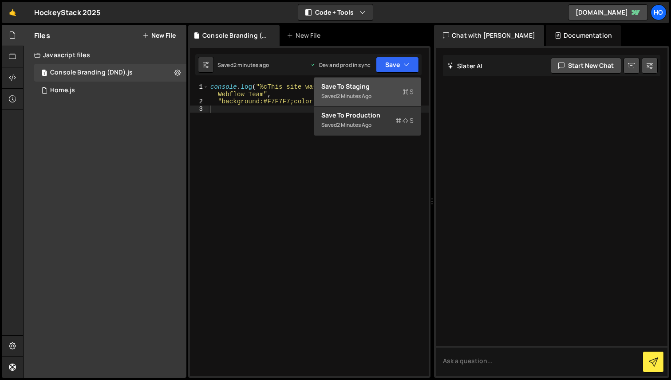
click at [384, 101] on div "Saved 2 minutes ago" at bounding box center [367, 96] width 92 height 11
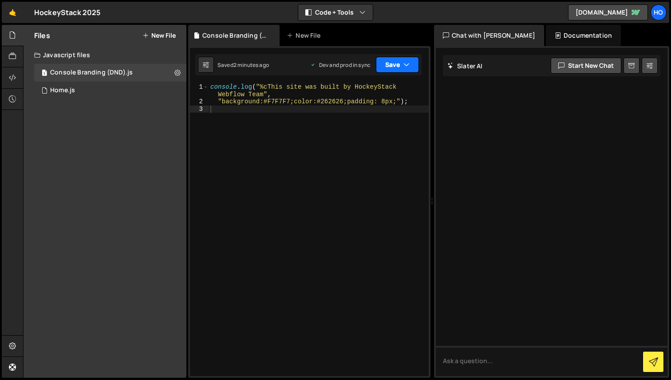
click at [409, 63] on button "Save" at bounding box center [397, 65] width 43 height 16
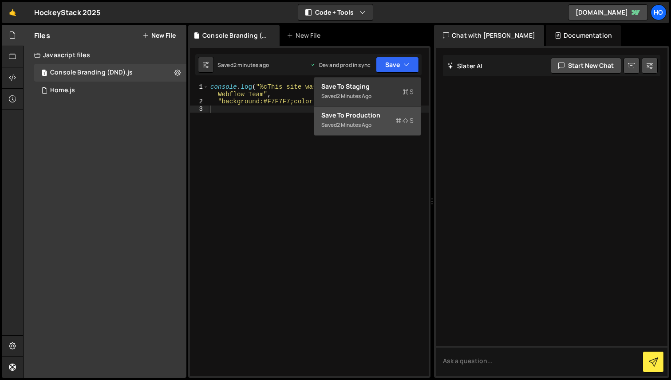
click at [381, 122] on div "Saved 2 minutes ago" at bounding box center [367, 125] width 92 height 11
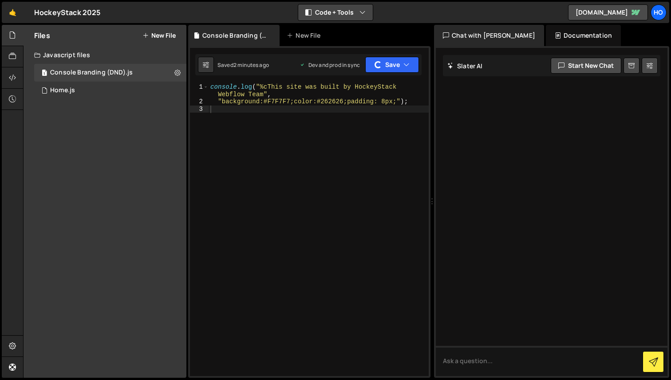
click at [324, 11] on button "Code + Tools" at bounding box center [335, 12] width 75 height 16
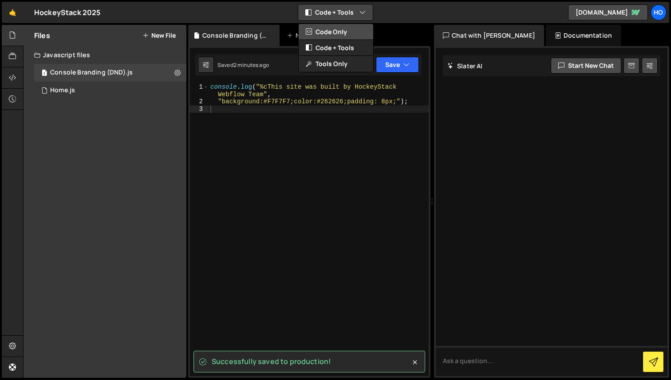
click at [341, 35] on button "Code Only" at bounding box center [336, 32] width 75 height 16
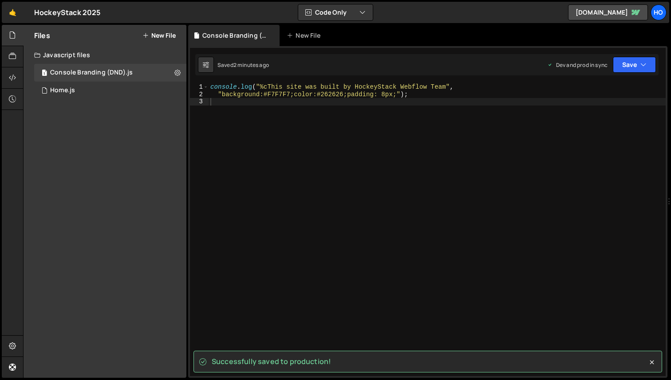
click at [362, 175] on div "console . log ( "%cThis site was built by HockeyStack Webflow Team" , "backgrou…" at bounding box center [436, 236] width 457 height 307
click at [636, 63] on button "Save" at bounding box center [634, 65] width 43 height 16
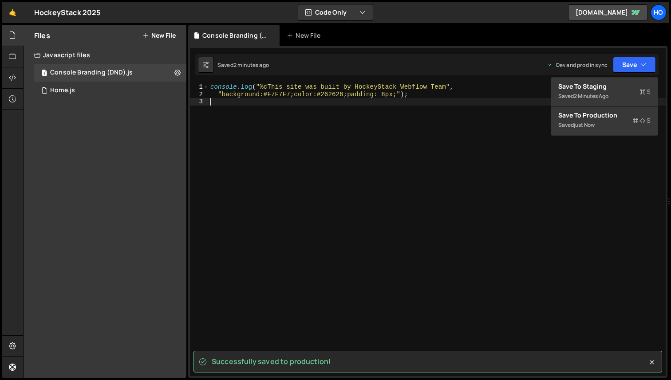
click at [472, 169] on div "console . log ( "%cThis site was built by HockeyStack Webflow Team" , "backgrou…" at bounding box center [436, 236] width 457 height 307
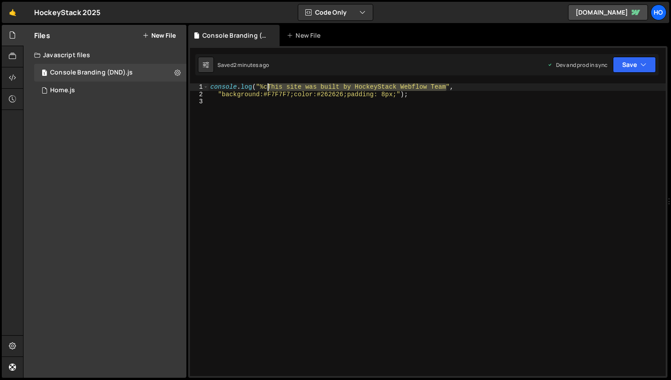
drag, startPoint x: 446, startPoint y: 87, endPoint x: 267, endPoint y: 85, distance: 178.3
click at [267, 85] on div "console . log ( "%cThis site was built by HockeyStack Webflow Team" , "backgrou…" at bounding box center [436, 236] width 457 height 307
type textarea "console.log("%cThis site was built by HockeyStack Webflow Team","
click at [440, 164] on div "console . log ( "%cThis site was built by HockeyStack Webflow Team" , "backgrou…" at bounding box center [436, 236] width 457 height 307
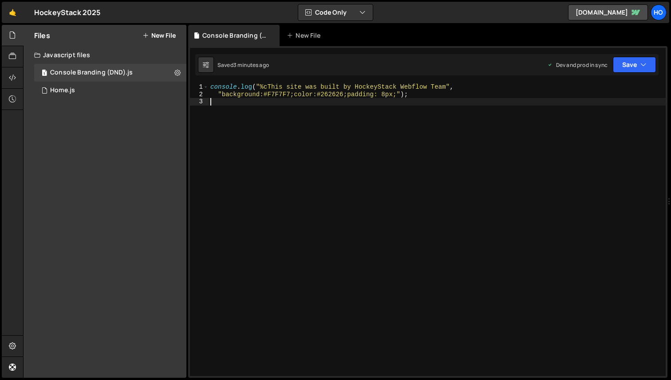
click at [244, 108] on div "console . log ( "%cThis site was built by HockeyStack Webflow Team" , "backgrou…" at bounding box center [436, 236] width 457 height 307
type textarea ""background:#F7F7F7;color:#262626;padding: 8px;");"
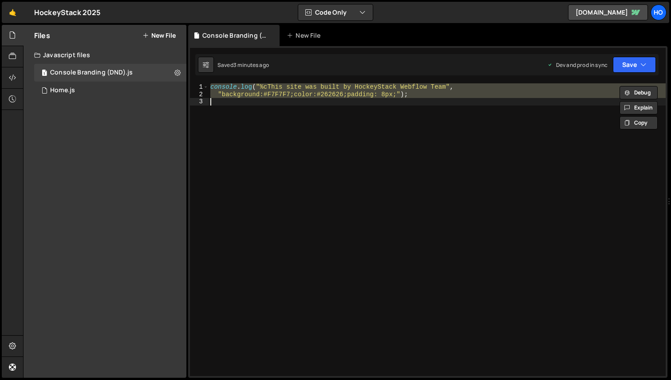
paste textarea
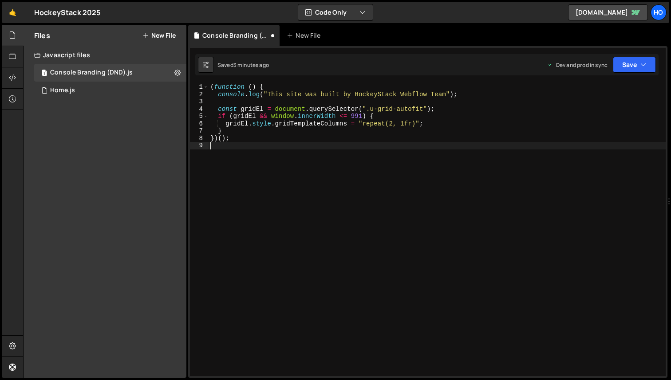
click at [331, 194] on div "( function ( ) { console . log ( "This site was built by HockeyStack Webflow Te…" at bounding box center [436, 236] width 457 height 307
click at [635, 70] on button "Save" at bounding box center [634, 65] width 43 height 16
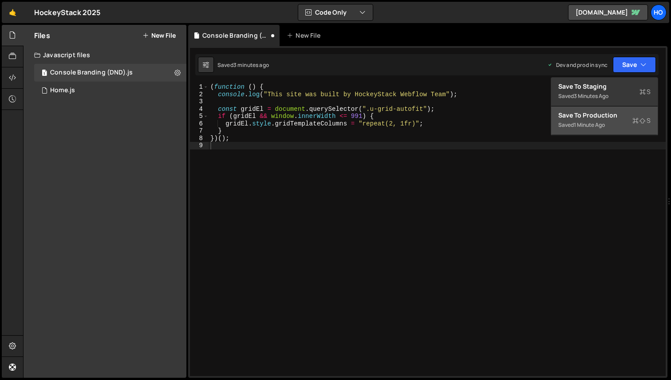
click at [591, 123] on div "1 minute ago" at bounding box center [589, 125] width 31 height 8
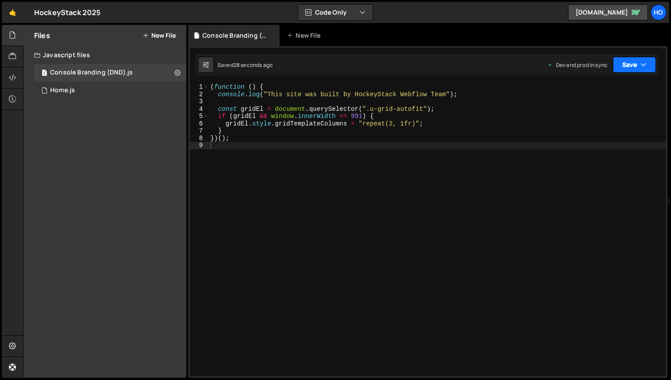
click at [627, 63] on button "Save" at bounding box center [634, 65] width 43 height 16
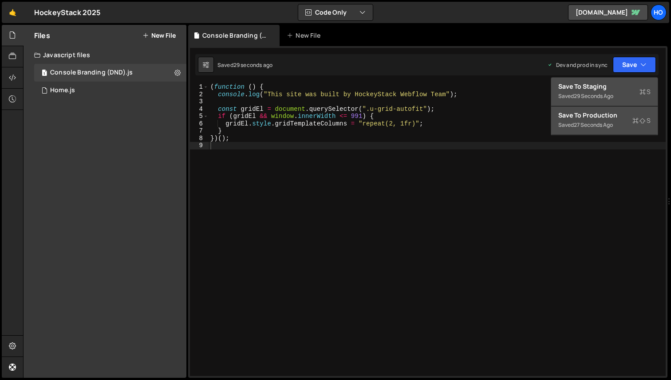
click at [600, 92] on div "Saved 29 seconds ago" at bounding box center [604, 96] width 92 height 11
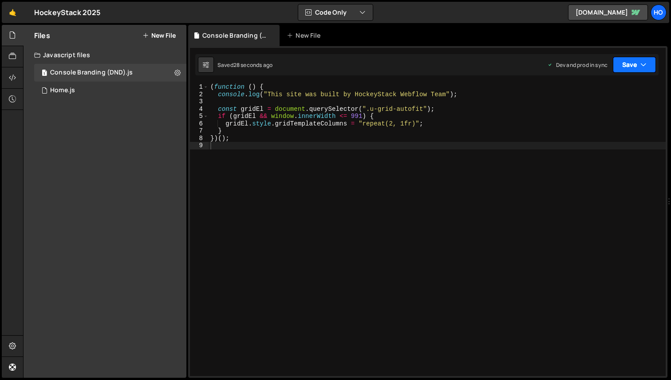
click at [635, 63] on button "Save" at bounding box center [634, 65] width 43 height 16
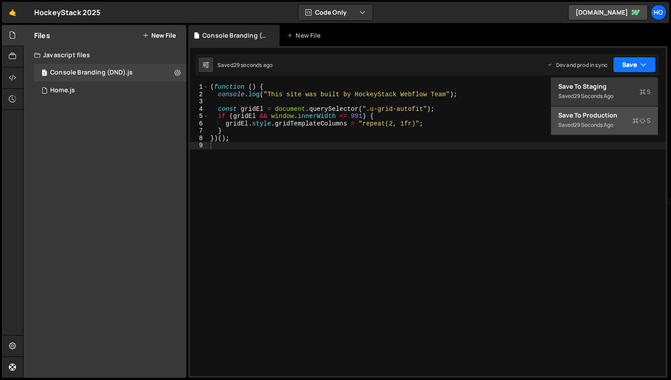
click at [635, 64] on button "Save" at bounding box center [634, 65] width 43 height 16
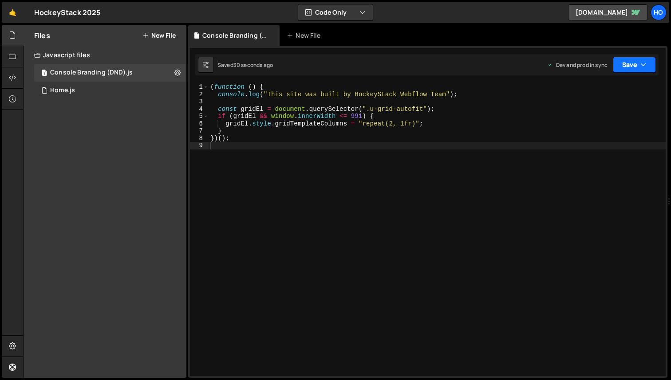
click at [635, 67] on button "Save" at bounding box center [634, 65] width 43 height 16
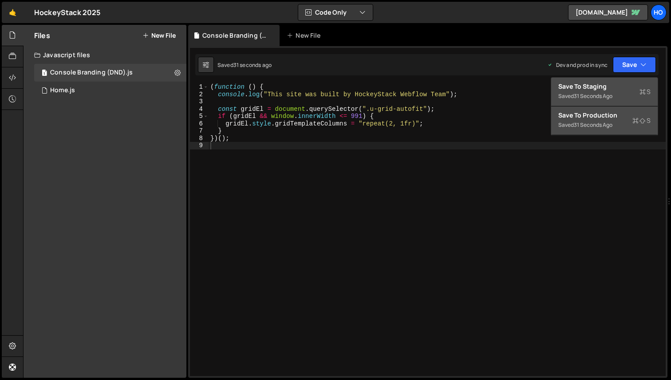
click at [612, 95] on div "31 seconds ago" at bounding box center [593, 96] width 39 height 8
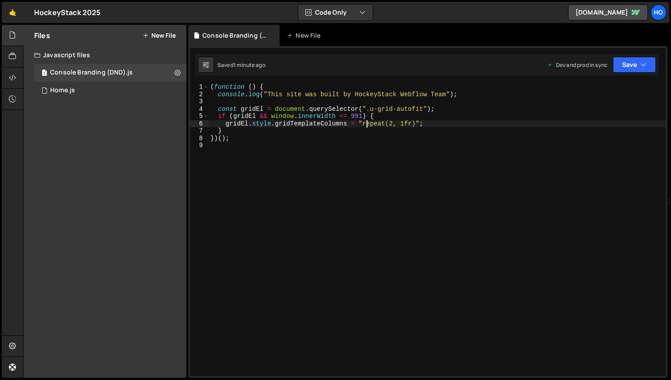
click at [366, 123] on div "( function ( ) { console . log ( "This site was built by HockeyStack Webflow Te…" at bounding box center [436, 236] width 457 height 307
type textarea "})();"
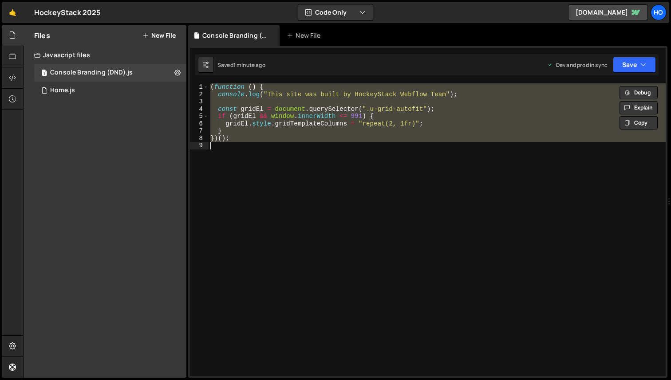
paste textarea
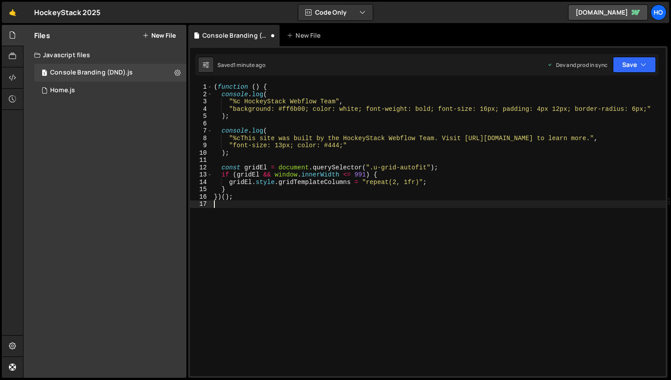
click at [436, 230] on div "( function ( ) { console . log ( "%c HockeyStack Webflow Team" , "background: #…" at bounding box center [440, 236] width 457 height 307
click at [640, 64] on icon "button" at bounding box center [643, 64] width 6 height 9
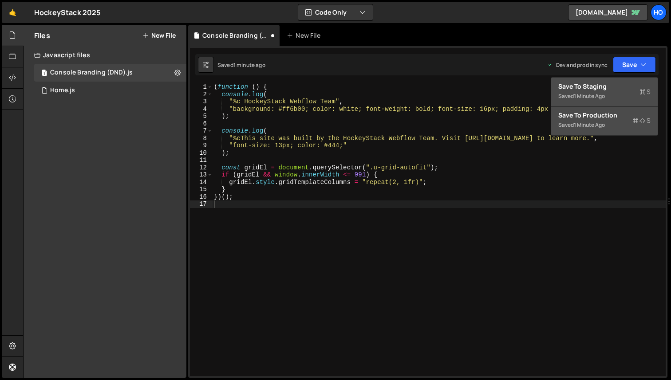
click at [613, 124] on div "Saved 1 minute ago" at bounding box center [604, 125] width 92 height 11
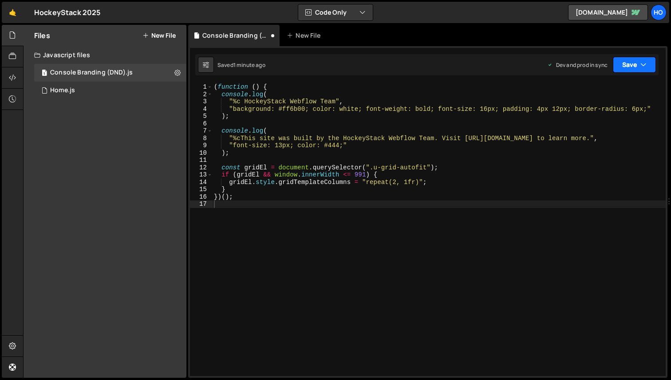
click at [639, 64] on button "Save" at bounding box center [634, 65] width 43 height 16
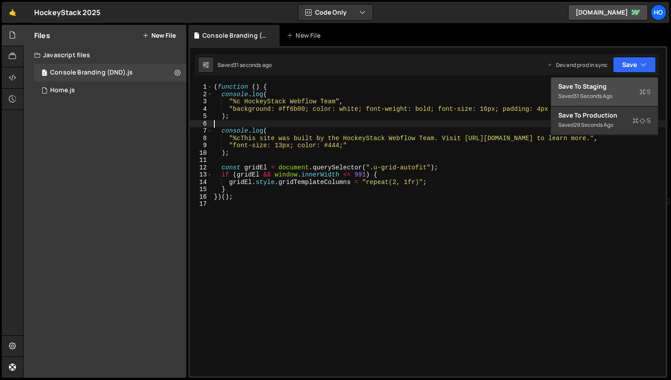
click at [334, 126] on div "( function ( ) { console . log ( "%c HockeyStack Webflow Team" , "background: #…" at bounding box center [438, 236] width 453 height 307
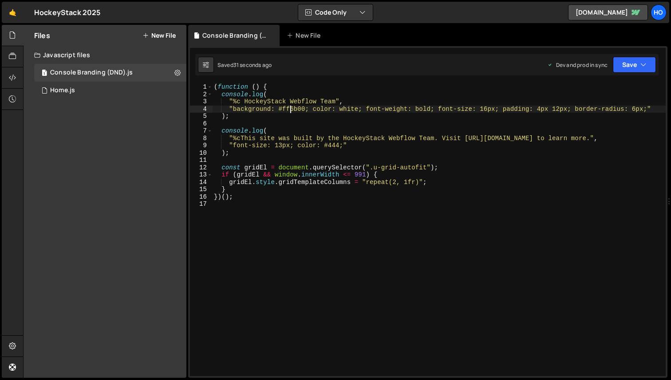
click at [289, 106] on div "( function ( ) { console . log ( "%c HockeyStack Webflow Team" , "background: #…" at bounding box center [438, 236] width 453 height 307
paste textarea "51FFCB"
click at [350, 110] on div "( function ( ) { console . log ( "%c HockeyStack Webflow Team" , "background: #…" at bounding box center [438, 236] width 453 height 307
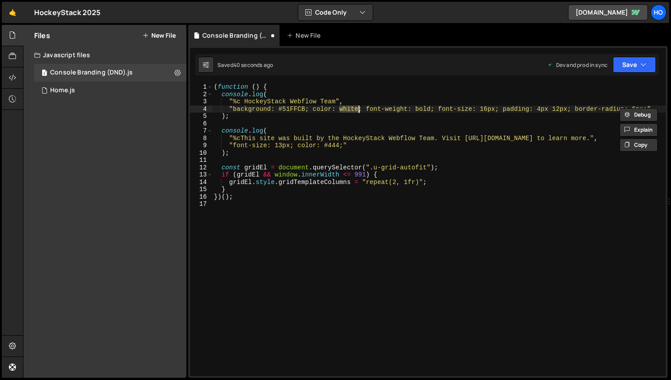
paste textarea "171717"
click at [340, 109] on div "( function ( ) { console . log ( "%c HockeyStack Webflow Team" , "background: #…" at bounding box center [438, 236] width 453 height 307
click at [424, 110] on div "( function ( ) { console . log ( "%c HockeyStack Webflow Team" , "background: #…" at bounding box center [438, 236] width 453 height 307
click at [432, 110] on div "( function ( ) { console . log ( "%c HockeyStack Webflow Team" , "background: #…" at bounding box center [438, 236] width 453 height 307
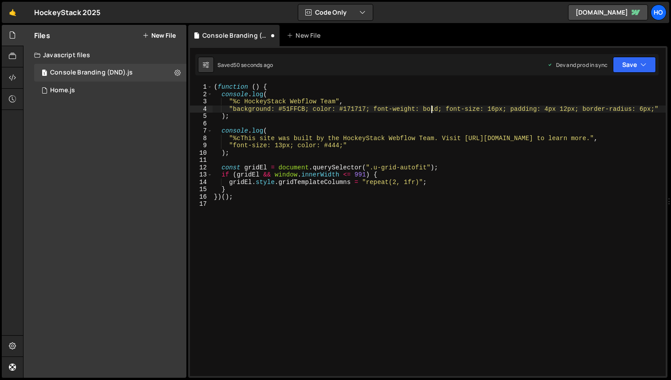
click at [432, 110] on div "( function ( ) { console . log ( "%c HockeyStack Webflow Team" , "background: #…" at bounding box center [438, 236] width 453 height 307
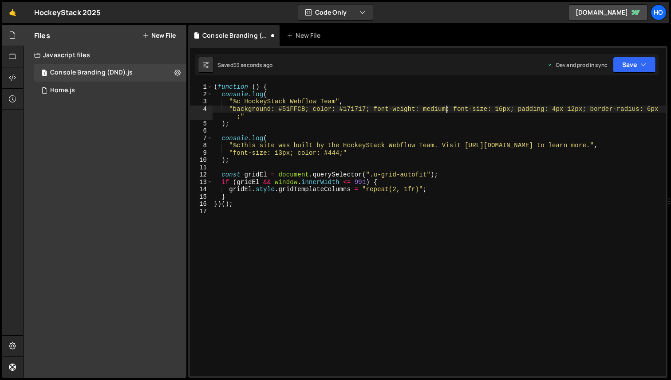
click at [556, 109] on div "( function ( ) { console . log ( "%c HockeyStack Webflow Team" , "background: #…" at bounding box center [438, 236] width 453 height 307
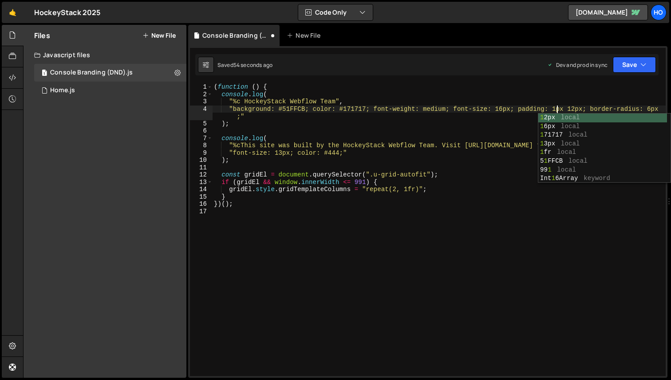
scroll to position [0, 24]
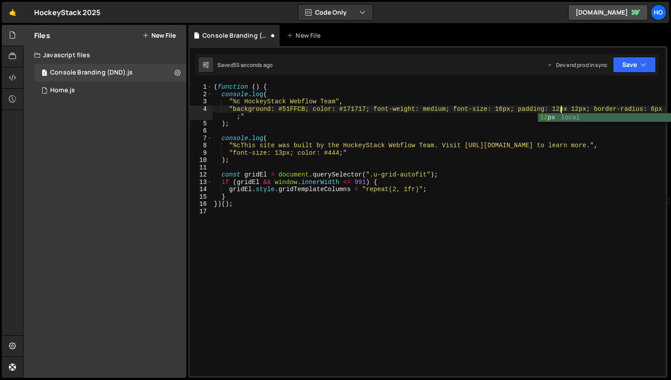
click at [577, 108] on div "( function ( ) { console . log ( "%c HockeyStack Webflow Team" , "background: #…" at bounding box center [438, 236] width 453 height 307
click at [555, 138] on div "( function ( ) { console . log ( "%c HockeyStack Webflow Team" , "background: #…" at bounding box center [438, 236] width 453 height 307
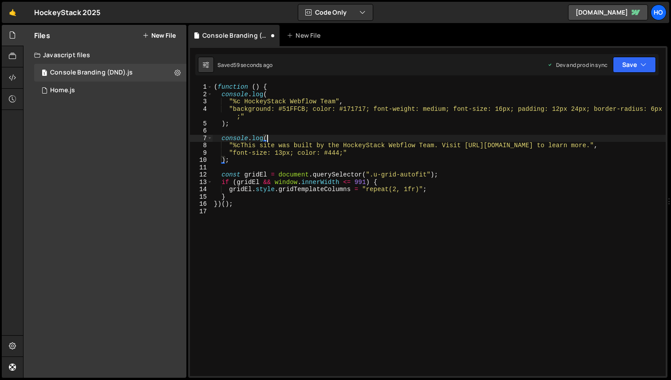
click at [655, 109] on div "( function ( ) { console . log ( "%c HockeyStack Webflow Team" , "background: #…" at bounding box center [438, 236] width 453 height 307
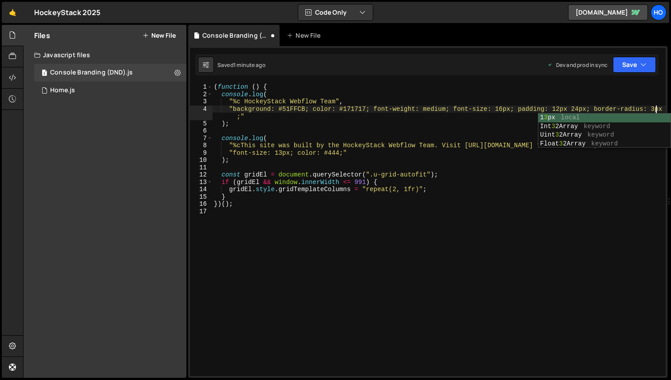
scroll to position [0, 31]
click at [472, 191] on div "( function ( ) { console . log ( "%c HockeyStack Webflow Team" , "background: #…" at bounding box center [438, 236] width 453 height 307
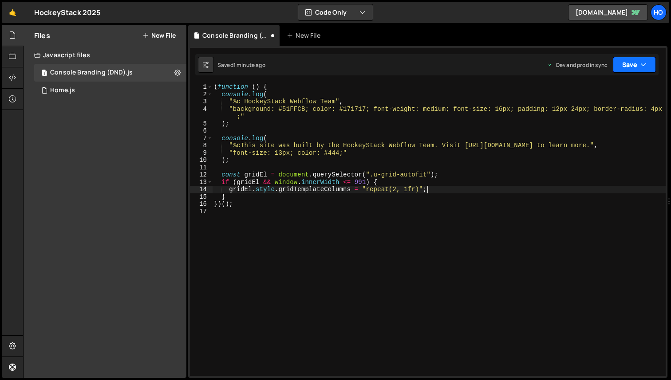
click at [635, 61] on button "Save" at bounding box center [634, 65] width 43 height 16
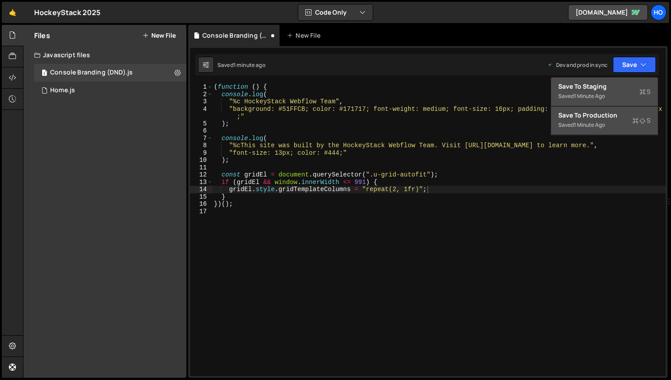
click at [612, 119] on div "Save to Production S" at bounding box center [604, 115] width 92 height 9
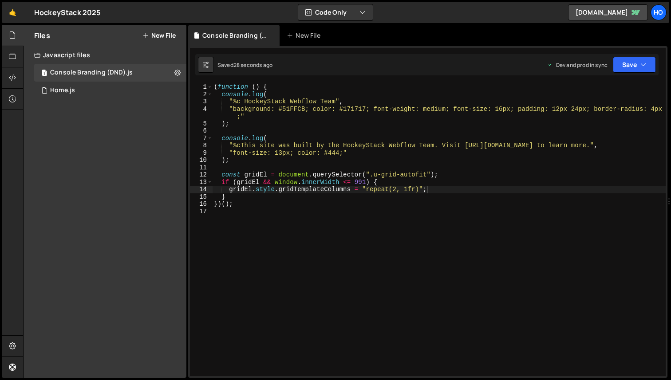
scroll to position [0, 0]
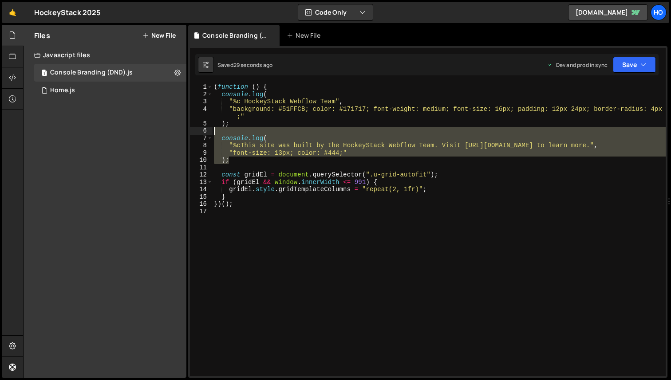
drag, startPoint x: 234, startPoint y: 161, endPoint x: 197, endPoint y: 134, distance: 46.0
click at [197, 134] on div "); 1 2 3 4 5 6 7 8 9 10 11 12 13 14 15 16 17 ( function ( ) { console . log ( "…" at bounding box center [428, 229] width 476 height 293
type textarea "console.log("
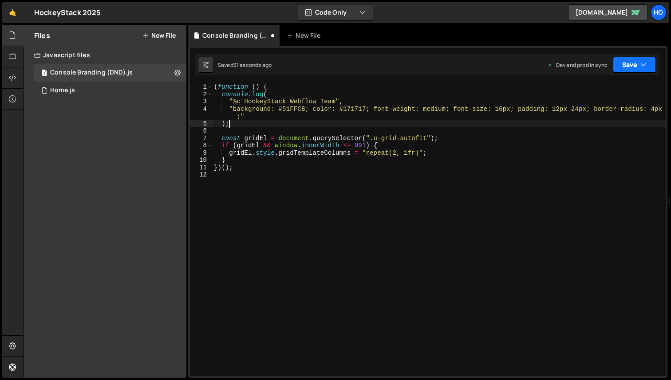
click at [637, 65] on button "Save" at bounding box center [634, 65] width 43 height 16
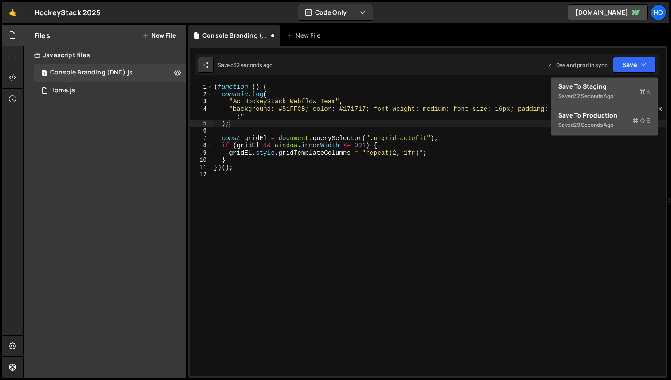
click at [617, 125] on div "Saved 29 seconds ago" at bounding box center [604, 125] width 92 height 11
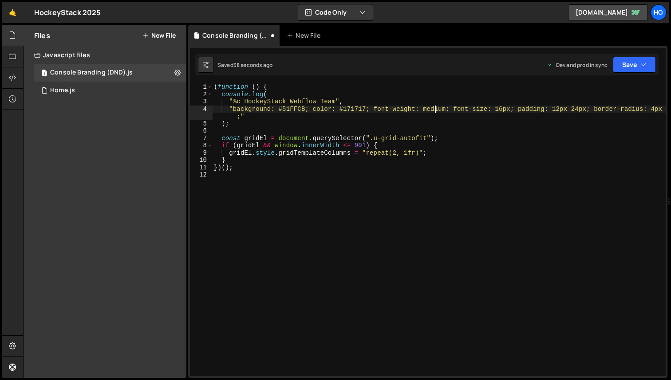
click at [435, 110] on div "( function ( ) { console . log ( "%c HockeyStack Webflow Team" , "background: #…" at bounding box center [438, 236] width 453 height 307
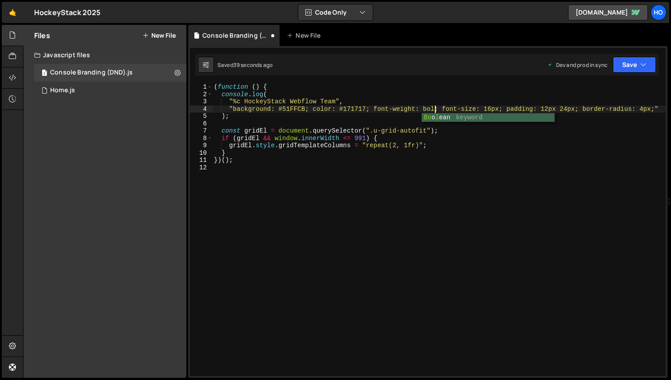
scroll to position [0, 16]
type textarea ""background: #51FFCB; color: #171717; font-weight: bold; font-size: 16px; paddi…"
click at [448, 172] on div "( function ( ) { console . log ( "%c HockeyStack Webflow Team" , "background: #…" at bounding box center [438, 236] width 453 height 307
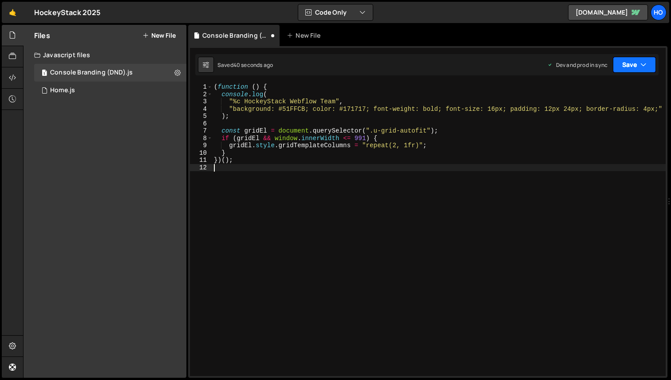
click at [625, 61] on button "Save" at bounding box center [634, 65] width 43 height 16
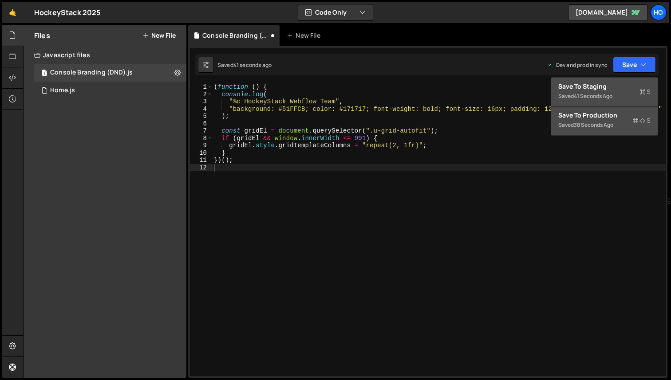
click at [608, 122] on div "38 seconds ago" at bounding box center [593, 125] width 39 height 8
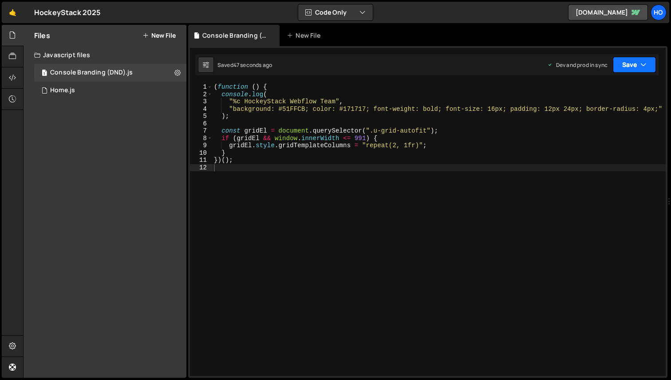
click at [644, 70] on button "Save" at bounding box center [634, 65] width 43 height 16
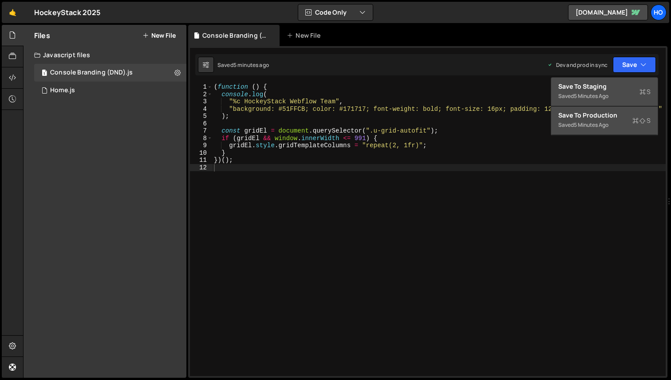
click at [605, 117] on div "Save to Production S" at bounding box center [604, 115] width 92 height 9
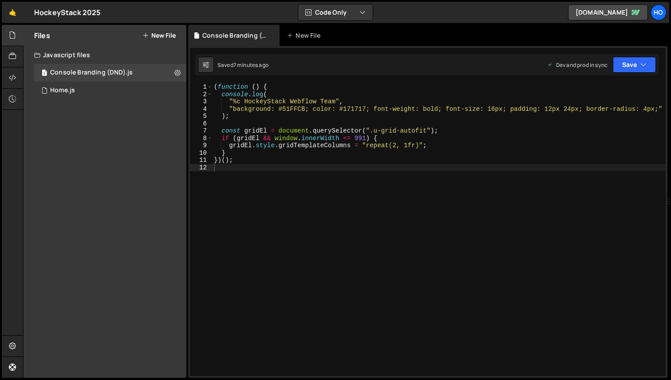
type textarea "}"
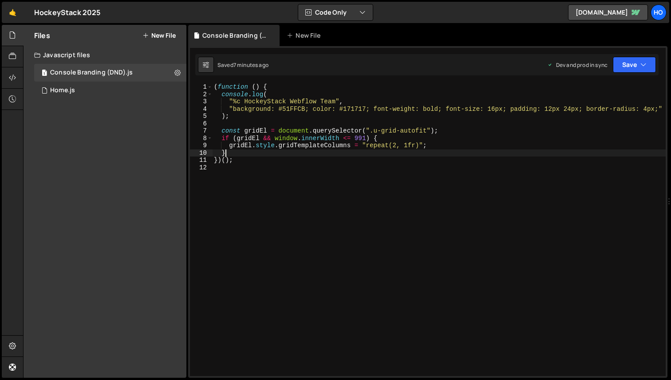
click at [437, 153] on div "( function ( ) { console . log ( "%c HockeyStack Webflow Team" , "background: #…" at bounding box center [438, 236] width 453 height 307
click at [637, 60] on button "Save" at bounding box center [634, 65] width 43 height 16
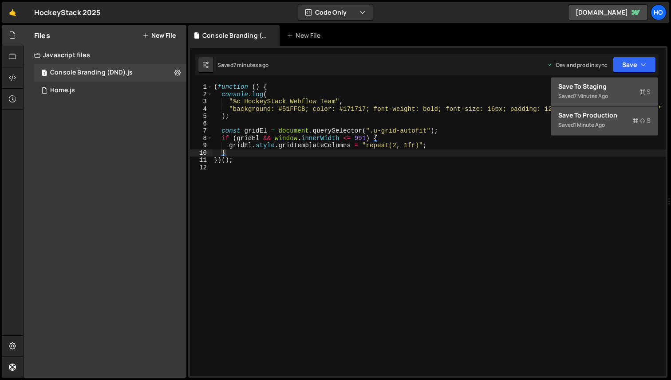
click at [612, 119] on div "Save to Production S" at bounding box center [604, 115] width 92 height 9
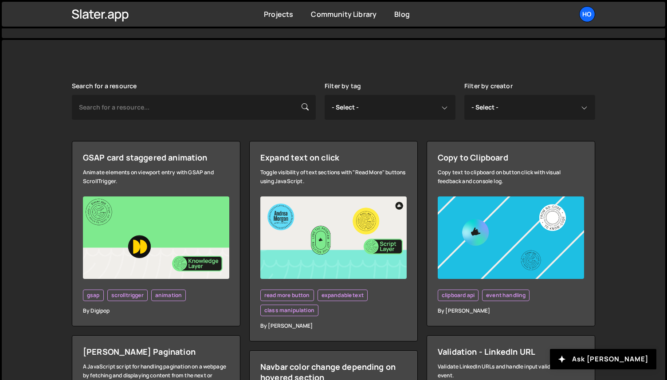
scroll to position [183, 0]
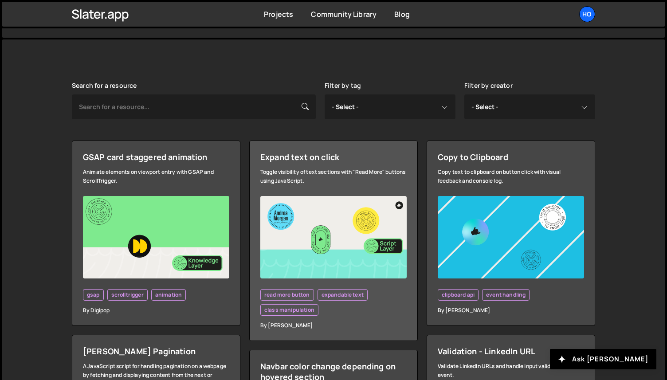
click at [348, 243] on img at bounding box center [333, 237] width 146 height 83
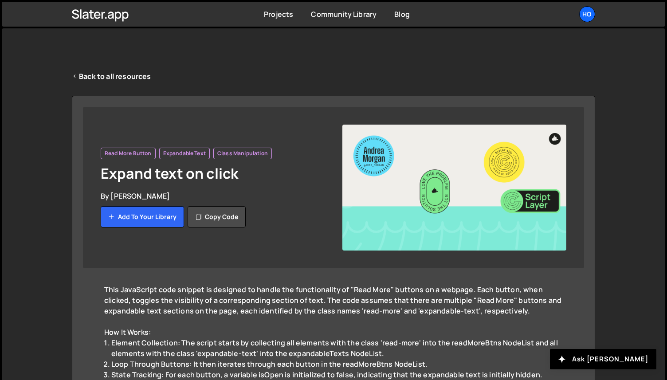
click at [432, 184] on img at bounding box center [454, 188] width 224 height 126
click at [453, 189] on img at bounding box center [454, 188] width 224 height 126
click at [417, 192] on img at bounding box center [454, 188] width 224 height 126
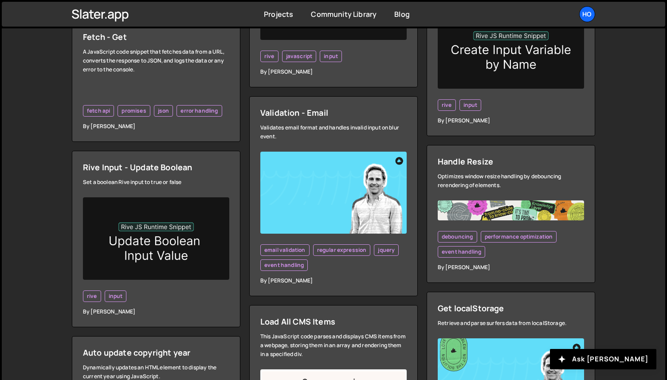
scroll to position [2025, 0]
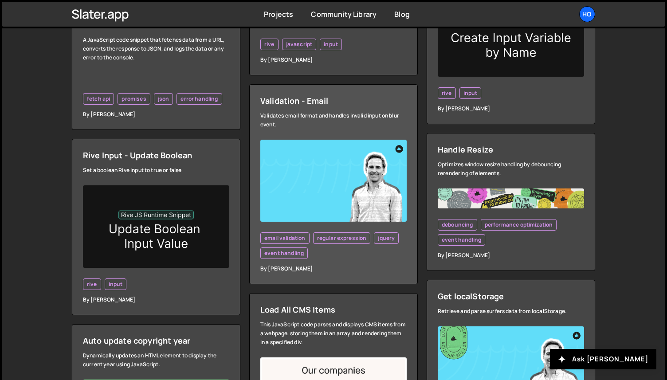
click at [401, 271] on link "Validation - Email Validates email format and handles invalid input on blur eve…" at bounding box center [333, 184] width 169 height 200
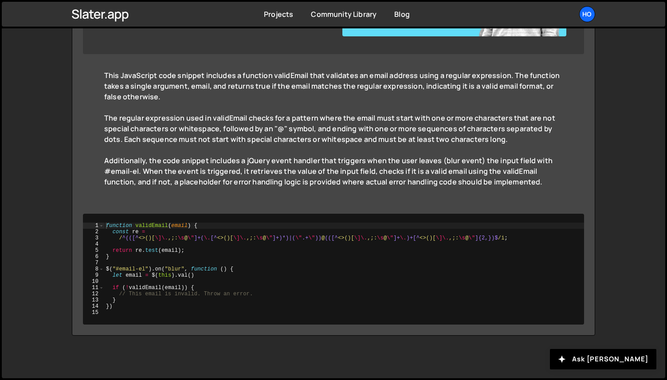
scroll to position [199, 0]
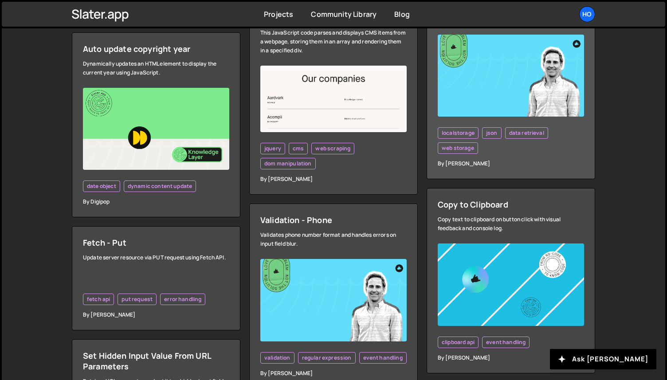
scroll to position [2538, 0]
